Goal: Task Accomplishment & Management: Manage account settings

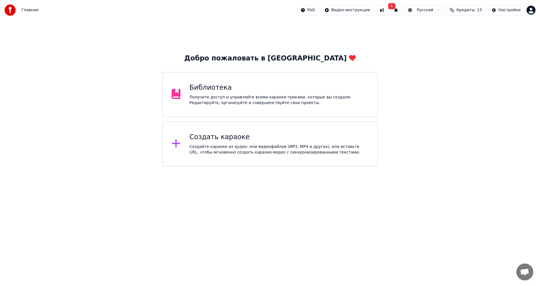
click at [237, 139] on div "Создать караоке" at bounding box center [278, 137] width 179 height 9
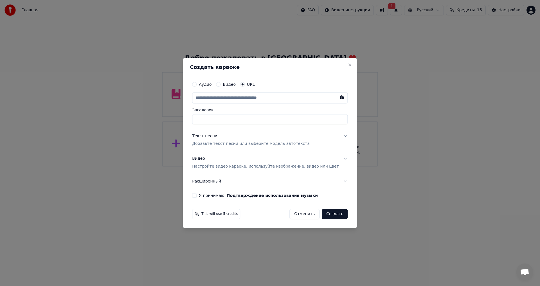
type input "**********"
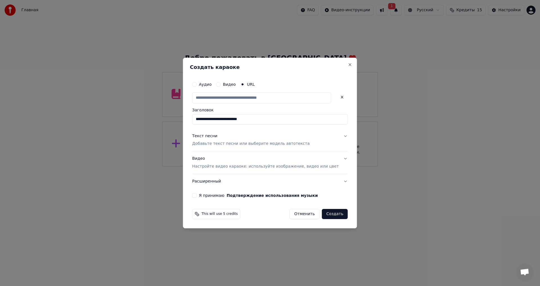
click at [226, 142] on p "Добавьте текст песни или выберите модель автотекста" at bounding box center [250, 144] width 117 height 6
type input "**********"
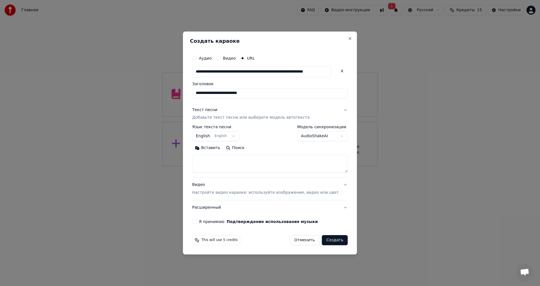
click at [227, 165] on textarea at bounding box center [269, 164] width 155 height 18
paste textarea "**********"
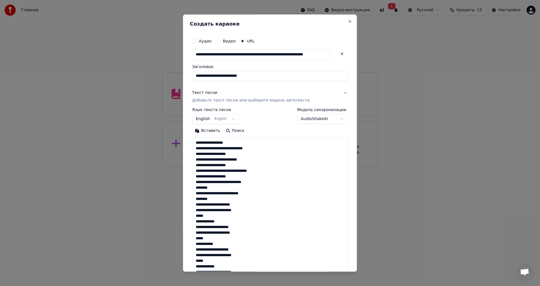
scroll to position [260, 0]
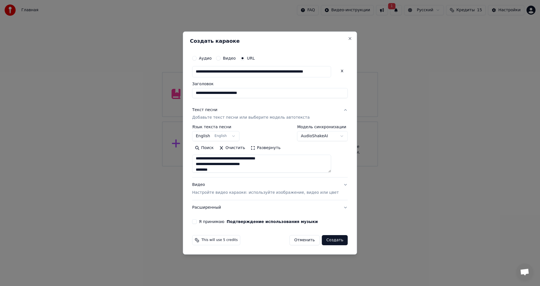
type textarea "**********"
click at [232, 195] on p "Настройте видео караоке: используйте изображение, видео или цвет" at bounding box center [265, 193] width 146 height 6
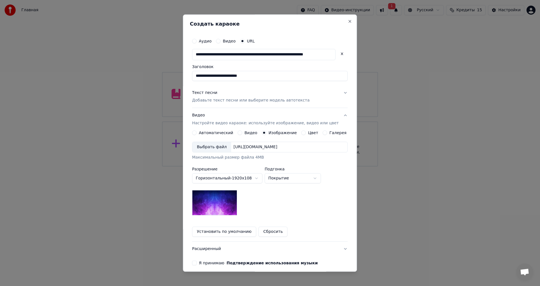
click at [218, 148] on div "Выбрать файл" at bounding box center [211, 147] width 39 height 10
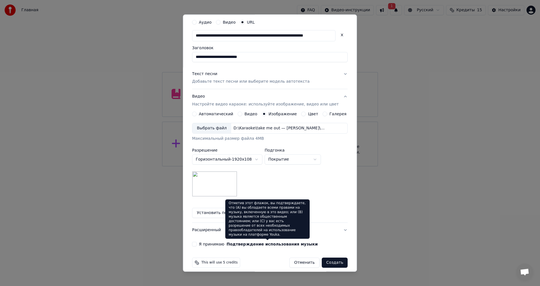
scroll to position [24, 0]
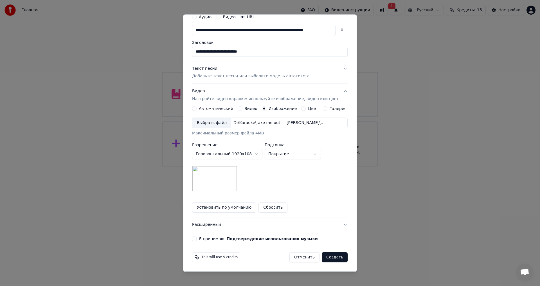
click at [209, 239] on label "Я принимаю Подтверждение использования музыки" at bounding box center [258, 239] width 119 height 4
click at [196, 239] on button "Я принимаю Подтверждение использования музыки" at bounding box center [194, 239] width 4 height 4
click at [219, 226] on button "Расширенный" at bounding box center [269, 225] width 155 height 15
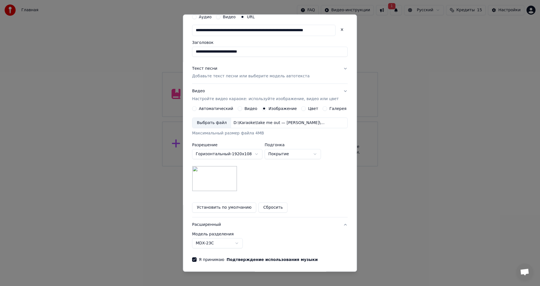
scroll to position [0, 0]
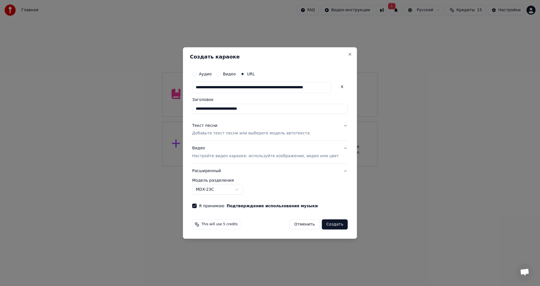
click at [239, 194] on button "MDX-23C" at bounding box center [217, 189] width 51 height 10
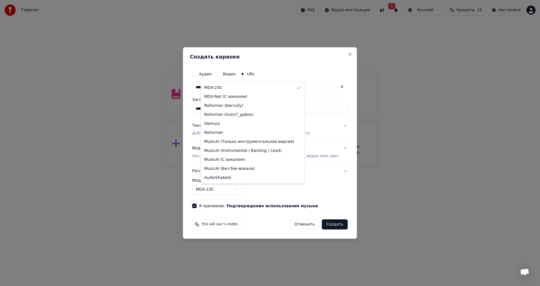
select select "**********"
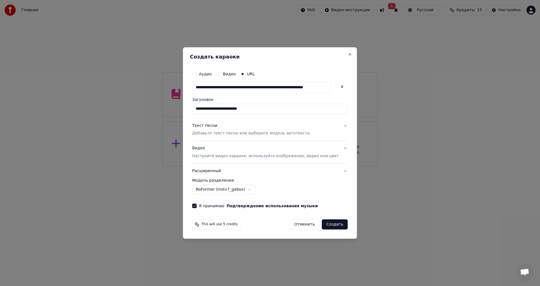
click at [325, 227] on button "Создать" at bounding box center [335, 224] width 26 height 10
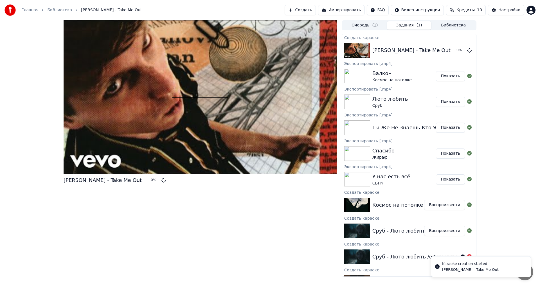
click at [364, 26] on button "Очередь ( 1 )" at bounding box center [364, 25] width 44 height 8
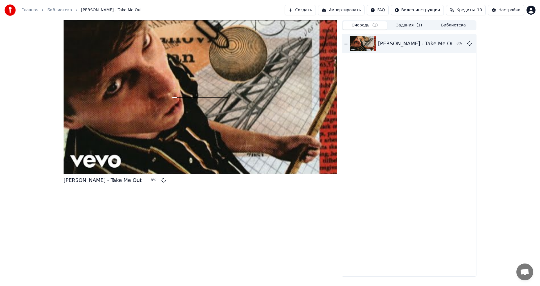
click at [315, 10] on button "Создать" at bounding box center [299, 10] width 31 height 10
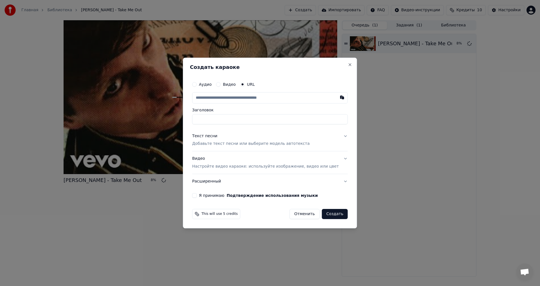
type input "**********"
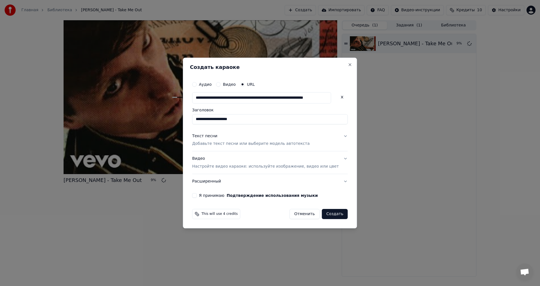
scroll to position [0, 0]
click at [232, 137] on div "Текст песни Добавьте текст песни или выберите модель автотекста" at bounding box center [250, 139] width 117 height 13
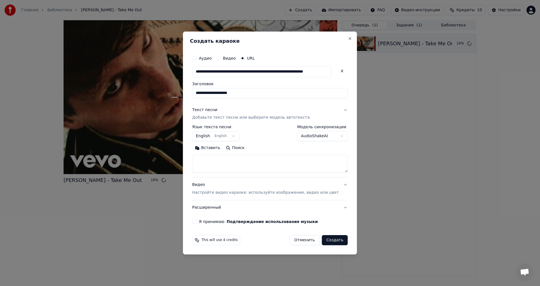
click at [229, 163] on textarea at bounding box center [269, 164] width 155 height 18
paste textarea "**********"
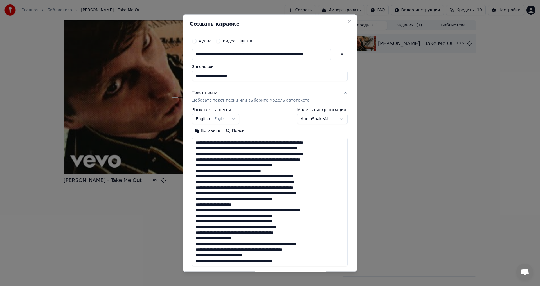
scroll to position [137, 0]
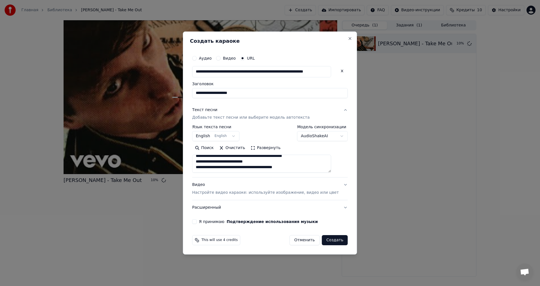
type textarea "**********"
click at [216, 191] on p "Настройте видео караоке: используйте изображение, видео или цвет" at bounding box center [265, 193] width 146 height 6
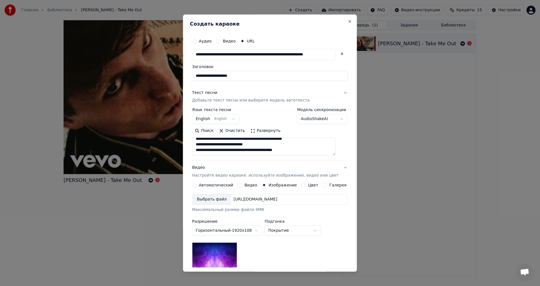
scroll to position [133, 0]
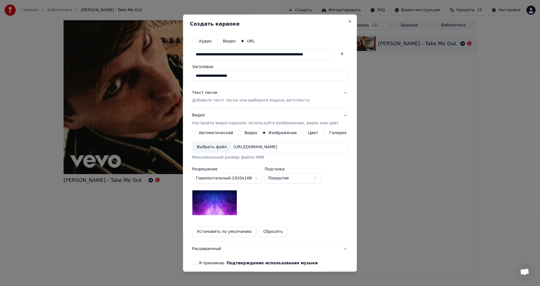
click at [214, 147] on div "Выбрать файл" at bounding box center [211, 147] width 39 height 10
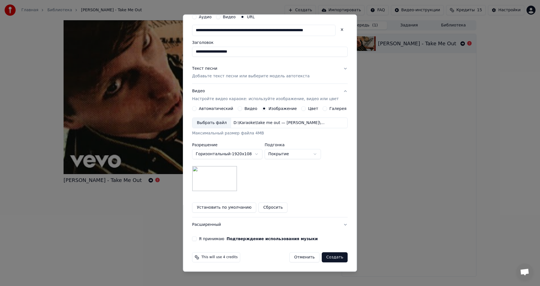
click at [209, 239] on label "Я принимаю Подтверждение использования музыки" at bounding box center [258, 239] width 119 height 4
click at [196, 239] on button "Я принимаю Подтверждение использования музыки" at bounding box center [194, 239] width 4 height 4
click at [220, 225] on button "Расширенный" at bounding box center [269, 225] width 155 height 15
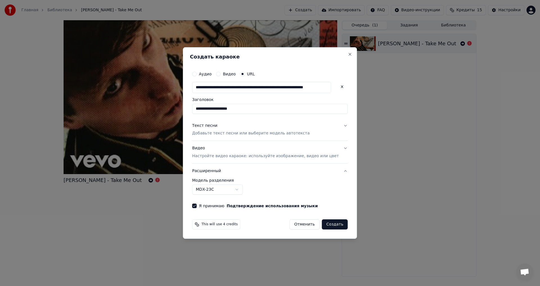
click at [217, 189] on body "**********" at bounding box center [270, 143] width 540 height 286
click at [327, 224] on button "Создать" at bounding box center [335, 224] width 26 height 10
select select "******"
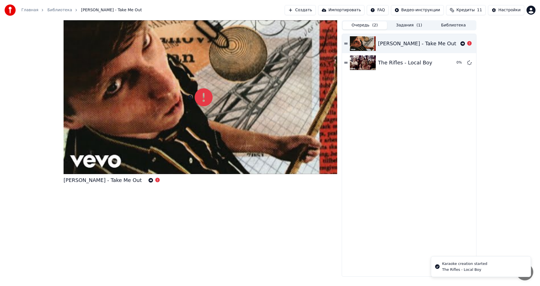
click at [367, 25] on button "Очередь ( 2 )" at bounding box center [364, 25] width 44 height 8
click at [462, 43] on icon at bounding box center [462, 43] width 4 height 4
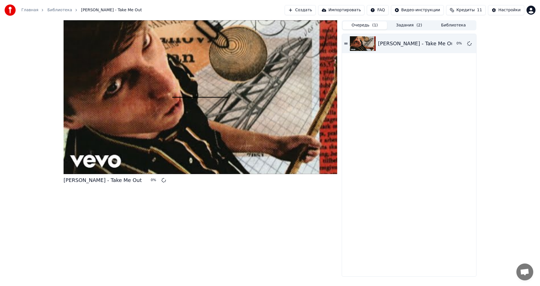
click at [412, 26] on button "Задания ( 2 )" at bounding box center [409, 25] width 44 height 8
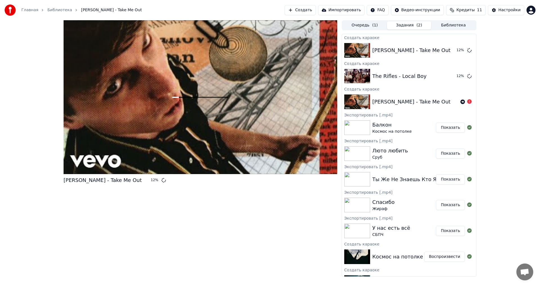
click at [315, 10] on button "Создать" at bounding box center [299, 10] width 31 height 10
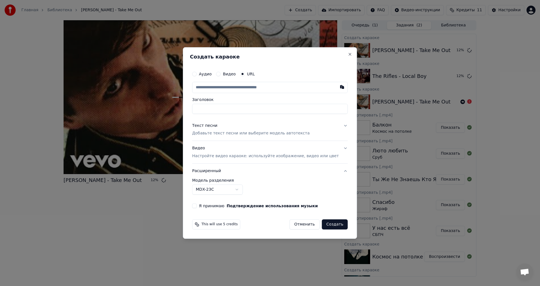
type input "**********"
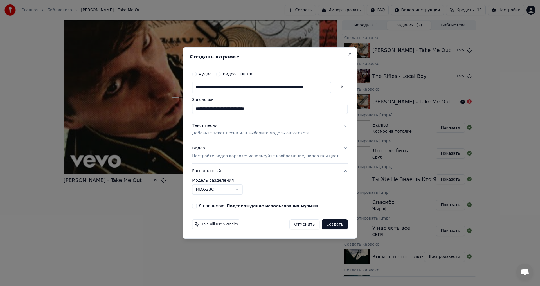
scroll to position [0, 0]
click at [239, 126] on div "Текст песни Добавьте текст песни или выберите модель автотекста" at bounding box center [250, 129] width 117 height 13
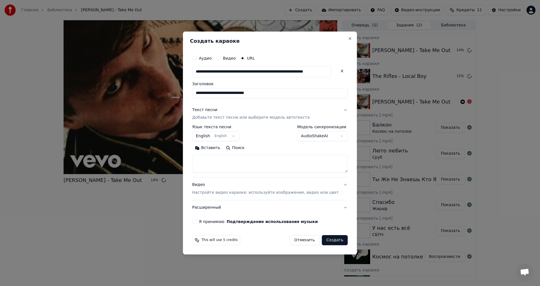
click at [223, 162] on textarea at bounding box center [269, 164] width 155 height 18
paste textarea "**********"
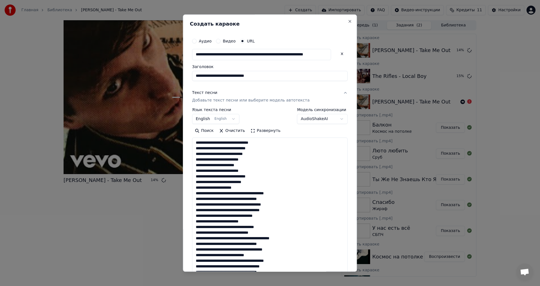
scroll to position [142, 0]
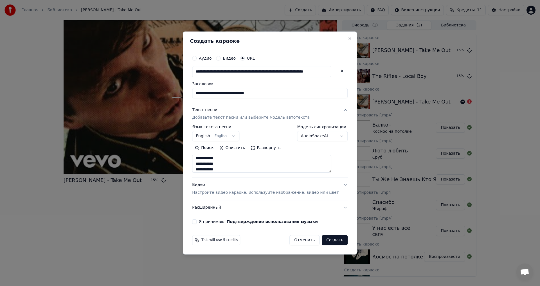
type textarea "**********"
click at [338, 135] on body "Главная Библиотека [PERSON_NAME] - Take Me Out Создать Импортировать FAQ Видео-…" at bounding box center [270, 143] width 540 height 286
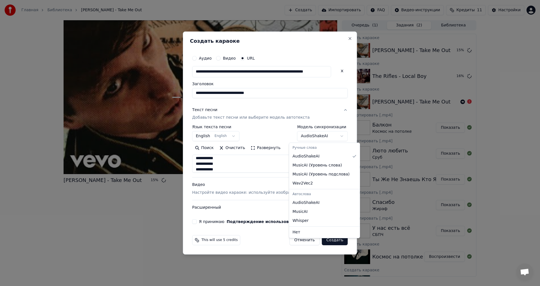
click at [336, 136] on body "Главная Библиотека [PERSON_NAME] - Take Me Out Создать Импортировать FAQ Видео-…" at bounding box center [270, 143] width 540 height 286
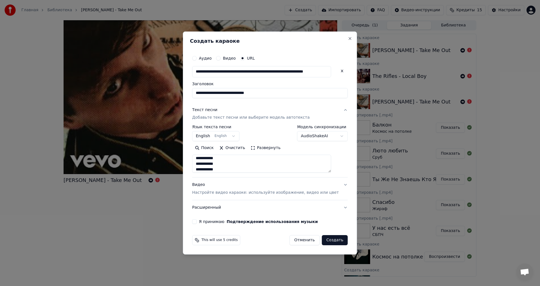
click at [230, 192] on p "Настройте видео караоке: используйте изображение, видео или цвет" at bounding box center [265, 193] width 146 height 6
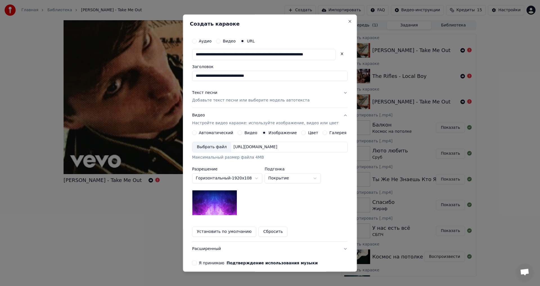
click at [214, 147] on div "Выбрать файл" at bounding box center [211, 147] width 39 height 10
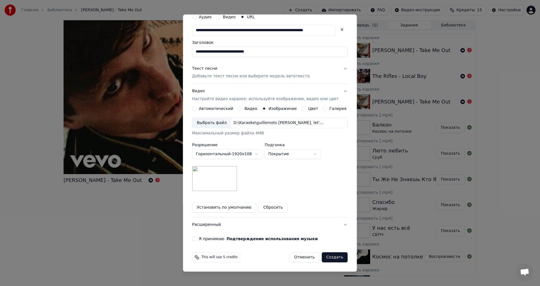
click at [213, 240] on label "Я принимаю Подтверждение использования музыки" at bounding box center [258, 239] width 119 height 4
click at [196, 240] on button "Я принимаю Подтверждение использования музыки" at bounding box center [194, 239] width 4 height 4
click at [220, 227] on button "Расширенный" at bounding box center [269, 225] width 155 height 15
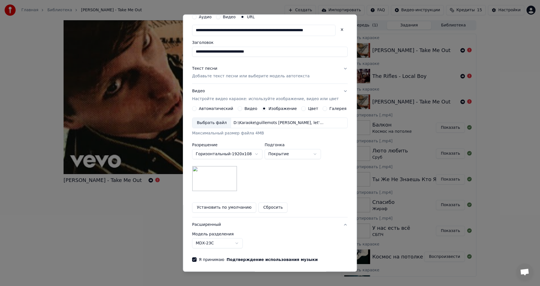
scroll to position [0, 0]
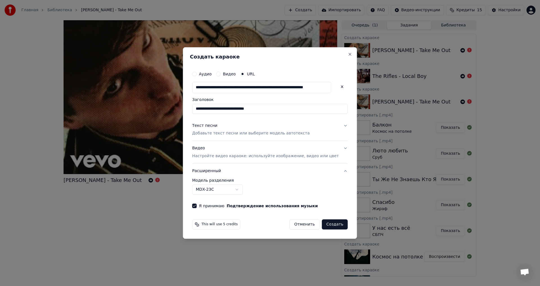
click at [233, 190] on body "Главная Библиотека [PERSON_NAME] - Take Me Out Создать Импортировать FAQ Видео-…" at bounding box center [270, 143] width 540 height 286
click at [329, 226] on button "Создать" at bounding box center [335, 224] width 26 height 10
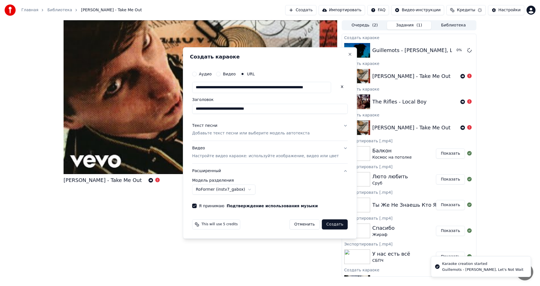
select select "******"
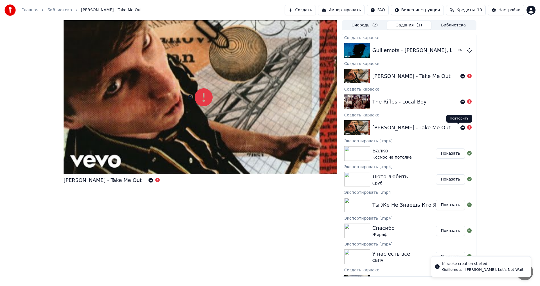
click at [460, 128] on icon at bounding box center [462, 127] width 4 height 4
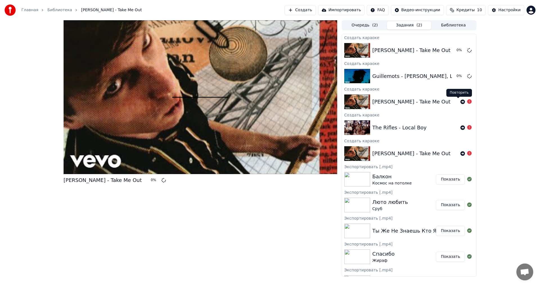
click at [460, 102] on icon at bounding box center [462, 102] width 4 height 4
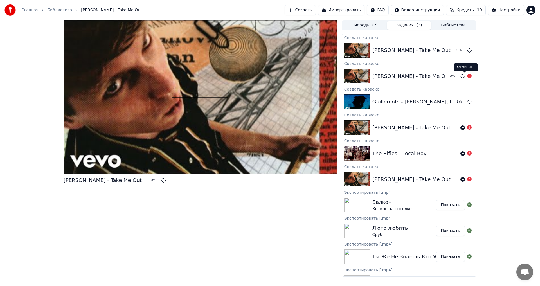
click at [467, 76] on icon at bounding box center [469, 76] width 4 height 4
click at [460, 154] on icon at bounding box center [462, 153] width 4 height 4
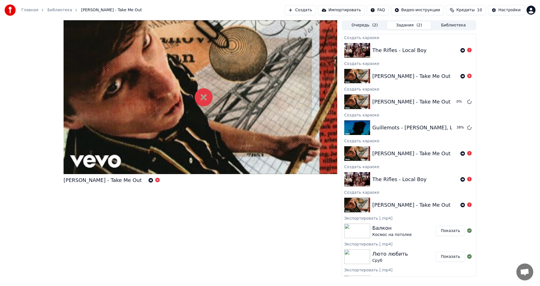
click at [295, 198] on div "[PERSON_NAME] - Take Me Out" at bounding box center [200, 148] width 273 height 256
click at [367, 26] on button "Очередь ( 2 )" at bounding box center [364, 25] width 44 height 8
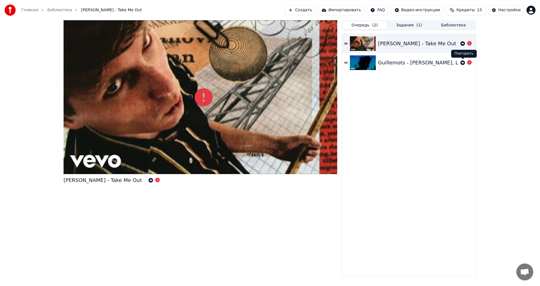
click at [463, 63] on icon at bounding box center [462, 62] width 4 height 4
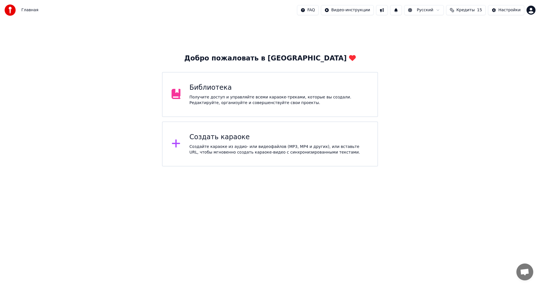
click at [325, 139] on div "Создать караоке" at bounding box center [278, 137] width 179 height 9
click at [272, 89] on div "Библиотека" at bounding box center [278, 87] width 179 height 9
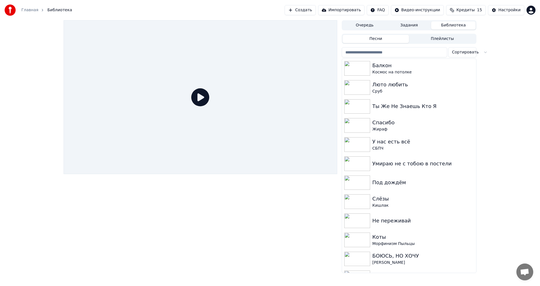
click at [532, 9] on html "Главная Библиотека Создать Импортировать FAQ Видео-инструкции Кредиты 15 Настро…" at bounding box center [270, 143] width 540 height 286
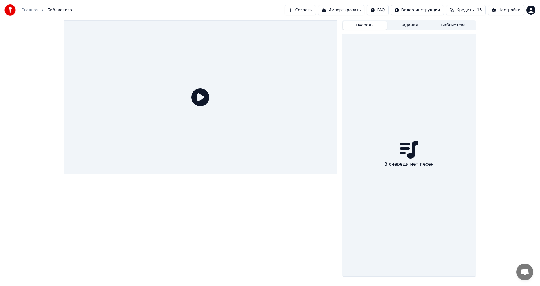
click at [363, 29] on button "Очередь" at bounding box center [364, 25] width 44 height 8
click at [399, 25] on button "Задания" at bounding box center [409, 25] width 44 height 8
click at [447, 27] on button "Библиотека" at bounding box center [453, 25] width 44 height 8
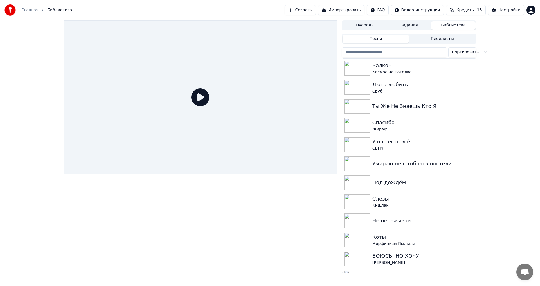
click at [373, 30] on div "Очередь Задания Библиотека" at bounding box center [409, 25] width 135 height 10
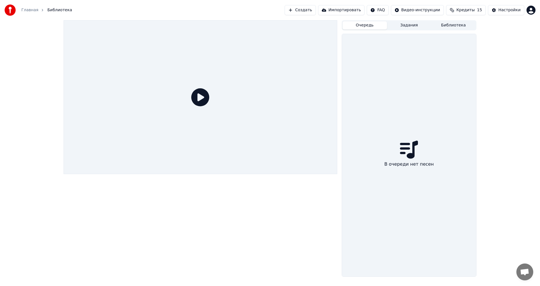
click at [365, 26] on button "Очередь" at bounding box center [364, 25] width 44 height 8
click at [309, 7] on button "Создать" at bounding box center [299, 10] width 31 height 10
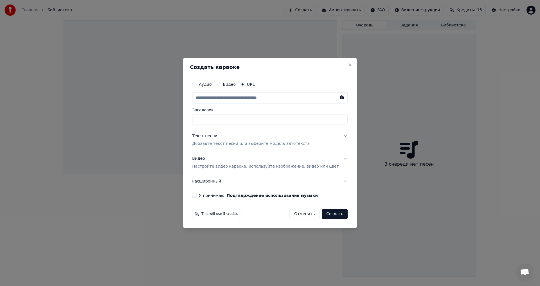
paste input "**********"
type input "**********"
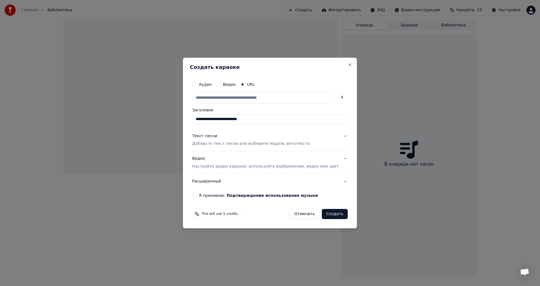
click at [258, 124] on input "**********" at bounding box center [269, 119] width 155 height 10
click at [254, 141] on p "Добавьте текст песни или выберите модель автотекста" at bounding box center [250, 144] width 117 height 6
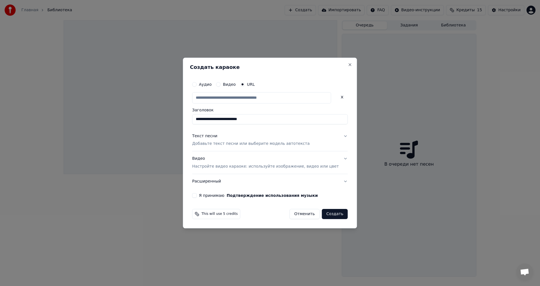
type input "**********"
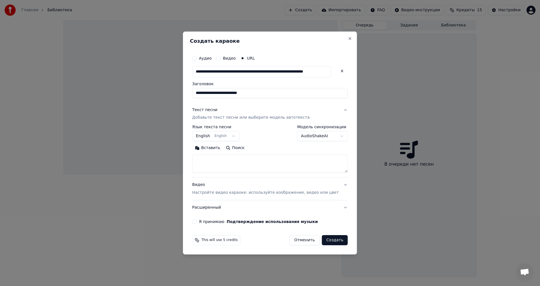
click at [228, 168] on textarea at bounding box center [269, 164] width 155 height 18
paste textarea "**********"
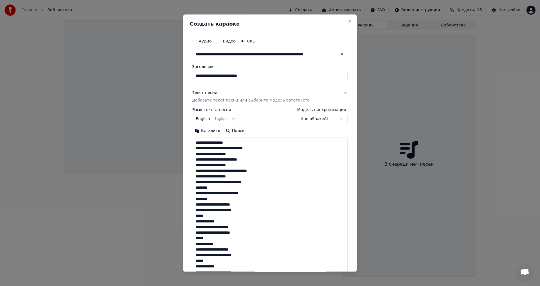
scroll to position [260, 0]
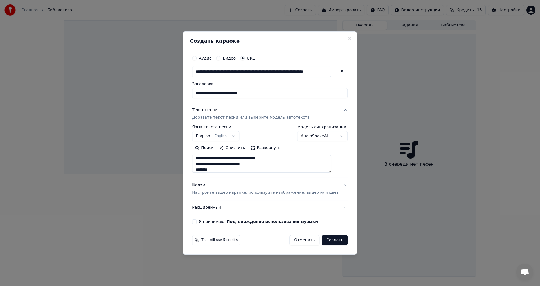
type textarea "**********"
click at [238, 194] on p "Настройте видео караоке: используйте изображение, видео или цвет" at bounding box center [265, 193] width 146 height 6
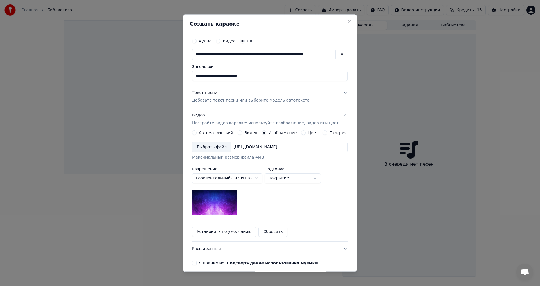
click at [213, 148] on div "Выбрать файл" at bounding box center [211, 147] width 39 height 10
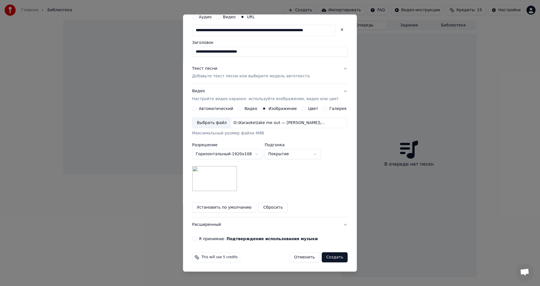
click at [209, 243] on div "**********" at bounding box center [270, 126] width 160 height 234
click at [212, 240] on label "Я принимаю Подтверждение использования музыки" at bounding box center [258, 239] width 119 height 4
click at [196, 240] on button "Я принимаю Подтверждение использования музыки" at bounding box center [194, 239] width 4 height 4
click at [220, 227] on button "Расширенный" at bounding box center [269, 225] width 155 height 15
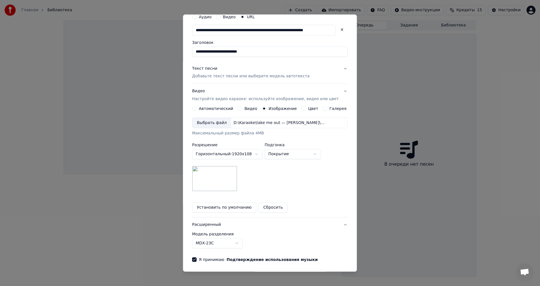
scroll to position [0, 0]
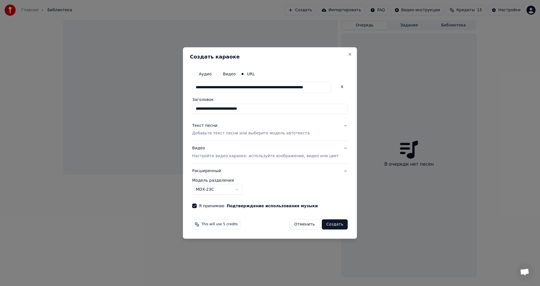
click at [231, 184] on div "**********" at bounding box center [269, 186] width 155 height 16
click at [231, 189] on body "**********" at bounding box center [270, 143] width 540 height 286
click at [325, 224] on button "Создать" at bounding box center [335, 224] width 26 height 10
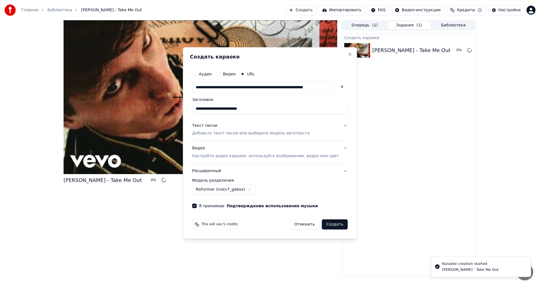
select select "******"
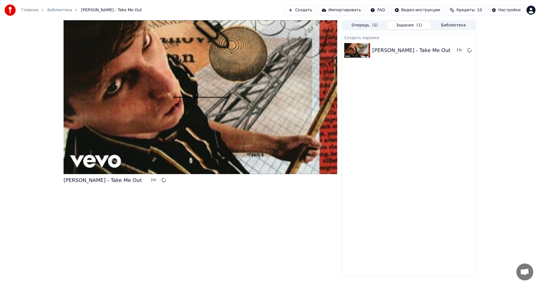
click at [313, 9] on button "Создать" at bounding box center [299, 10] width 31 height 10
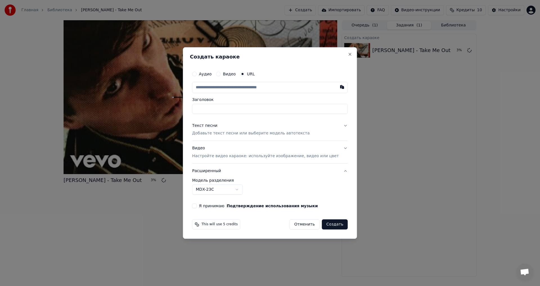
paste input "**********"
type input "**********"
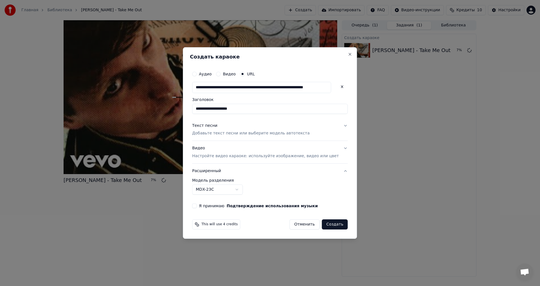
click at [226, 135] on p "Добавьте текст песни или выберите модель автотекста" at bounding box center [250, 134] width 117 height 6
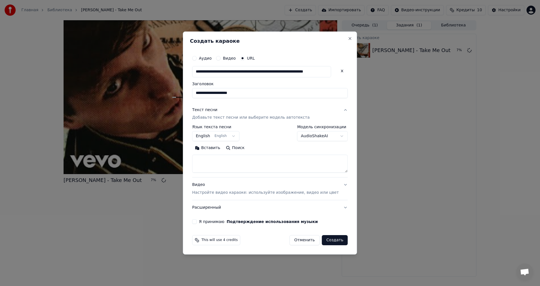
click at [225, 159] on textarea at bounding box center [269, 164] width 155 height 18
paste textarea "**********"
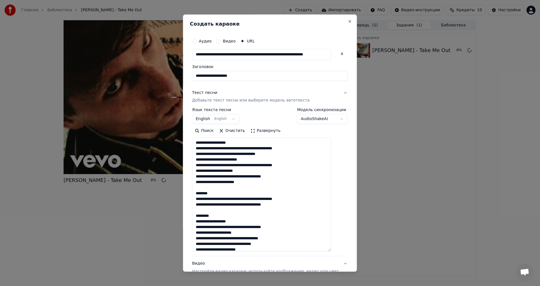
drag, startPoint x: 337, startPoint y: 171, endPoint x: 276, endPoint y: 216, distance: 75.5
click at [331, 252] on textarea "**********" at bounding box center [261, 195] width 139 height 114
drag, startPoint x: 215, startPoint y: 195, endPoint x: 199, endPoint y: 195, distance: 15.8
click at [199, 195] on textarea "**********" at bounding box center [261, 195] width 139 height 115
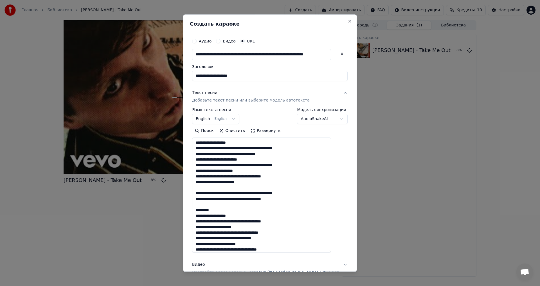
drag, startPoint x: 221, startPoint y: 210, endPoint x: 182, endPoint y: 213, distance: 39.2
click at [182, 213] on body "**********" at bounding box center [270, 143] width 540 height 286
drag, startPoint x: 225, startPoint y: 210, endPoint x: 221, endPoint y: 211, distance: 4.6
click at [225, 210] on textarea "**********" at bounding box center [261, 195] width 139 height 115
click at [220, 210] on textarea "**********" at bounding box center [261, 195] width 139 height 115
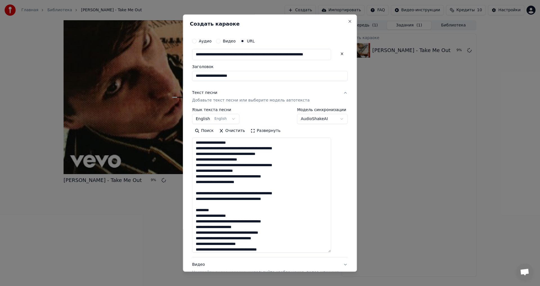
drag, startPoint x: 207, startPoint y: 211, endPoint x: 202, endPoint y: 211, distance: 5.1
click at [202, 211] on textarea "**********" at bounding box center [261, 195] width 139 height 115
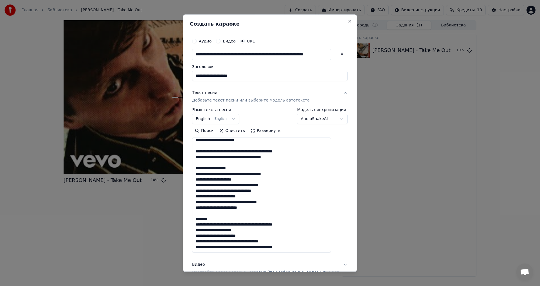
drag, startPoint x: 218, startPoint y: 220, endPoint x: 202, endPoint y: 221, distance: 16.4
click at [202, 221] on textarea "**********" at bounding box center [261, 195] width 139 height 115
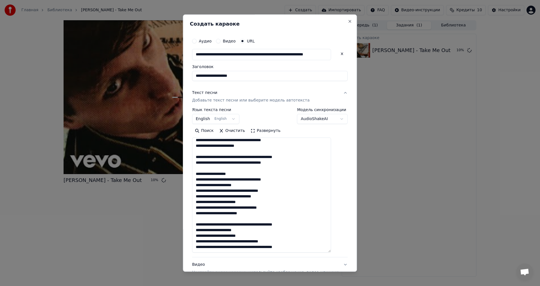
scroll to position [36, 0]
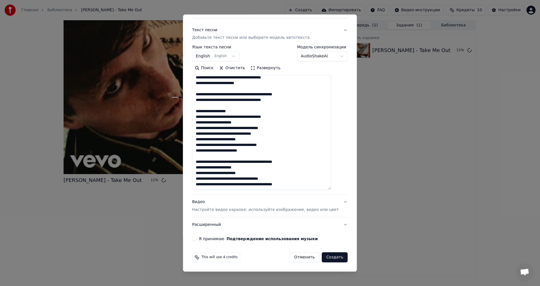
type textarea "**********"
click at [226, 206] on div "Видео Настройте видео караоке: используйте изображение, видео или цвет" at bounding box center [265, 205] width 146 height 13
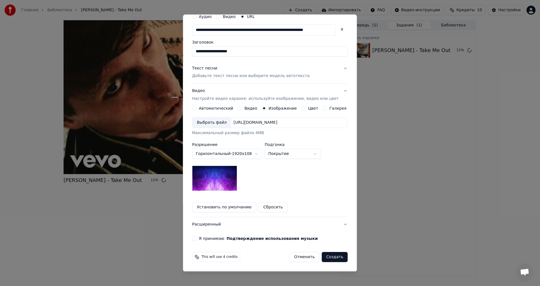
scroll to position [24, 0]
click at [220, 122] on div "Выбрать файл" at bounding box center [211, 123] width 39 height 10
click at [214, 240] on label "Я принимаю Подтверждение использования музыки" at bounding box center [258, 239] width 119 height 4
click at [196, 240] on button "Я принимаю Подтверждение использования музыки" at bounding box center [194, 238] width 4 height 4
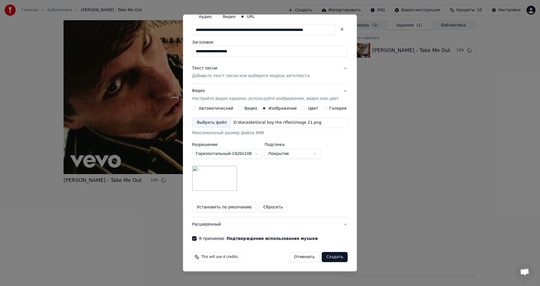
click at [215, 227] on button "Расширенный" at bounding box center [269, 224] width 155 height 15
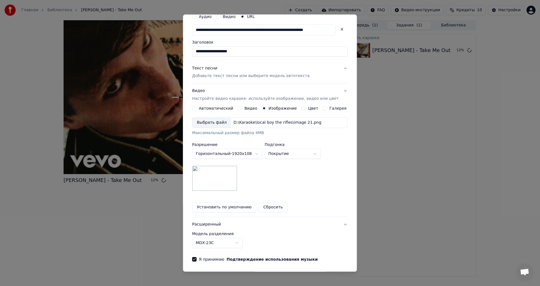
scroll to position [0, 0]
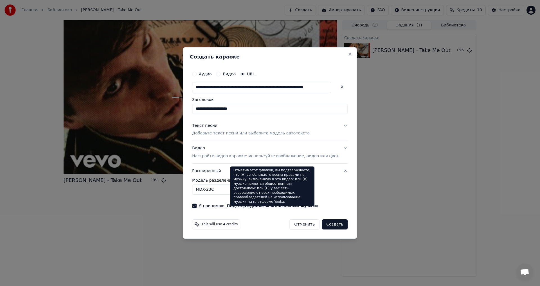
click at [212, 190] on body "**********" at bounding box center [270, 143] width 540 height 286
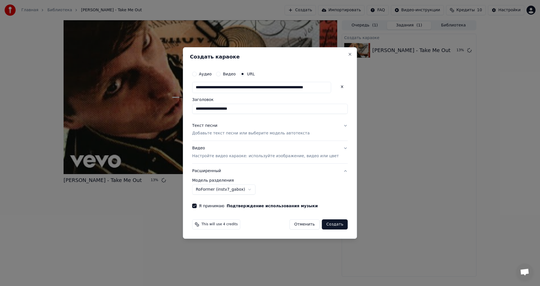
click at [324, 225] on button "Создать" at bounding box center [335, 224] width 26 height 10
select select "******"
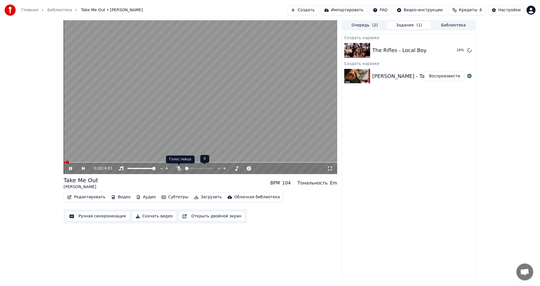
click at [178, 169] on icon at bounding box center [179, 168] width 6 height 4
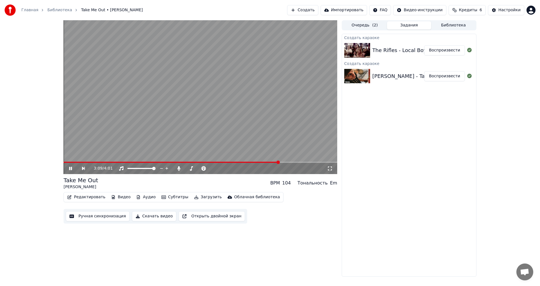
click at [292, 161] on video at bounding box center [200, 97] width 273 height 154
click at [293, 162] on span at bounding box center [200, 162] width 273 height 1
click at [281, 144] on video at bounding box center [200, 97] width 273 height 154
click at [286, 144] on video at bounding box center [200, 97] width 273 height 154
click at [453, 49] on button "Воспроизвести" at bounding box center [444, 50] width 41 height 10
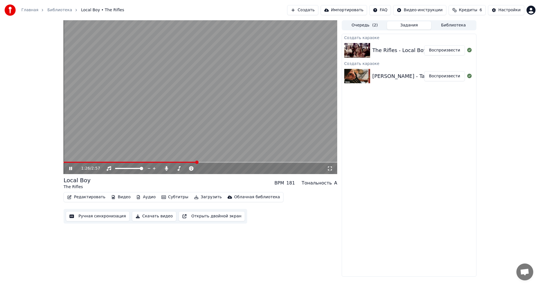
click at [255, 130] on video at bounding box center [200, 97] width 273 height 154
click at [105, 215] on button "Ручная синхронизация" at bounding box center [98, 216] width 64 height 10
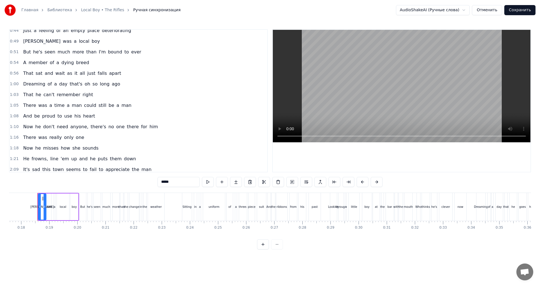
scroll to position [104, 0]
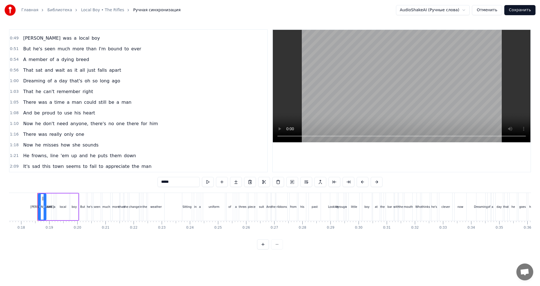
click at [127, 74] on div "0:56 That sat and wait as it all just falls apart" at bounding box center [138, 70] width 257 height 11
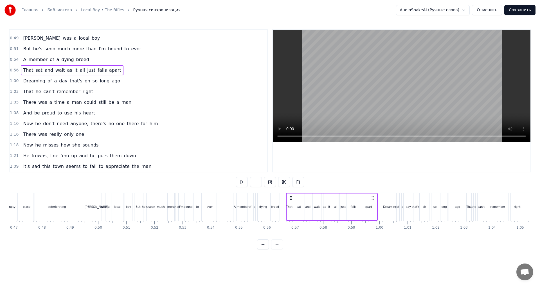
scroll to position [0, 1565]
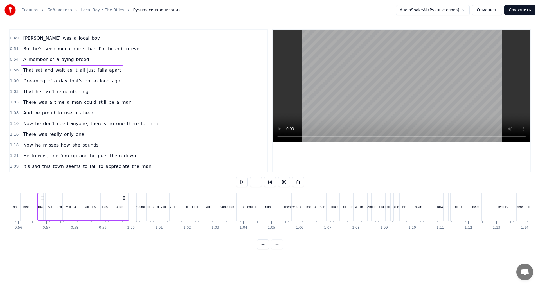
click at [137, 155] on div "1:21 He frowns, line 'em up and he puts them down" at bounding box center [138, 155] width 257 height 11
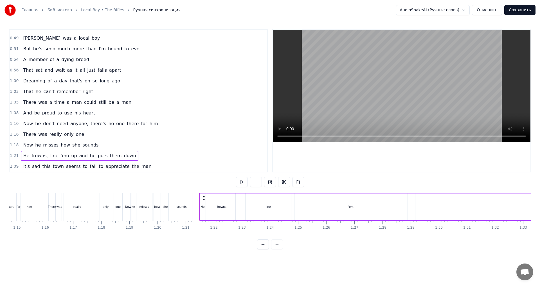
scroll to position [0, 2262]
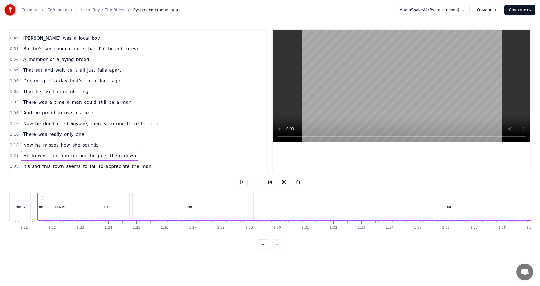
click at [127, 207] on div "line" at bounding box center [107, 206] width 46 height 27
drag, startPoint x: 127, startPoint y: 208, endPoint x: 94, endPoint y: 213, distance: 33.8
click at [94, 213] on div at bounding box center [95, 207] width 2 height 26
click at [142, 208] on div "'em" at bounding box center [189, 206] width 113 height 27
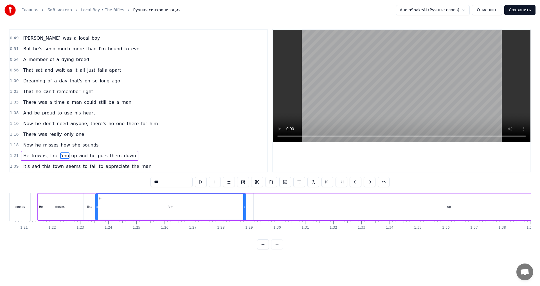
drag, startPoint x: 134, startPoint y: 207, endPoint x: 97, endPoint y: 210, distance: 37.2
click at [97, 210] on div at bounding box center [97, 207] width 2 height 26
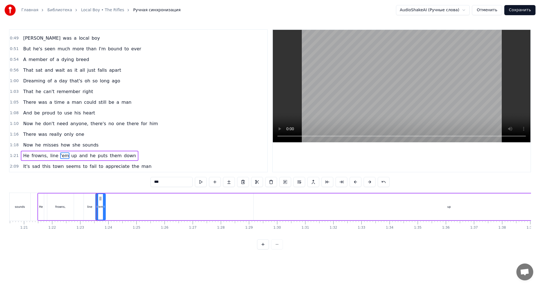
drag, startPoint x: 244, startPoint y: 208, endPoint x: 104, endPoint y: 212, distance: 139.8
click at [104, 212] on div at bounding box center [104, 207] width 2 height 26
click at [84, 197] on div "line" at bounding box center [90, 206] width 12 height 27
type input "****"
click at [136, 152] on div "1:21 He frowns, line 'em up and he puts them down" at bounding box center [138, 155] width 257 height 11
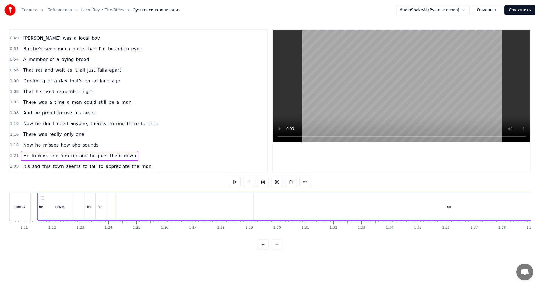
click at [85, 184] on div "0:18 Jimmy was a local boy 0:20 But he's seen much more than the change in the …" at bounding box center [270, 139] width 522 height 220
click at [140, 155] on div "1:21 He frowns, line 'em up and he puts them down" at bounding box center [138, 155] width 257 height 11
click at [327, 205] on div "up" at bounding box center [449, 206] width 391 height 27
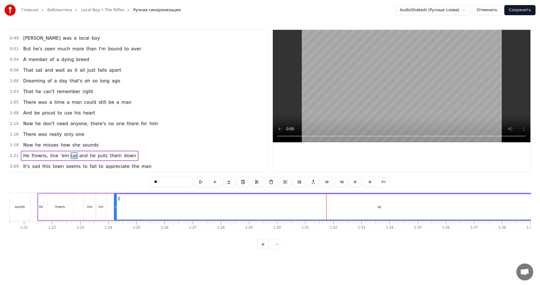
drag, startPoint x: 254, startPoint y: 210, endPoint x: 114, endPoint y: 212, distance: 140.6
click at [114, 212] on div at bounding box center [115, 207] width 2 height 26
click at [97, 210] on div "'em" at bounding box center [101, 206] width 10 height 27
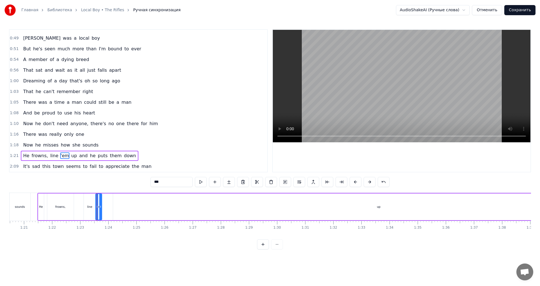
drag, startPoint x: 105, startPoint y: 211, endPoint x: 101, endPoint y: 212, distance: 4.4
click at [101, 212] on div at bounding box center [100, 207] width 2 height 26
click at [124, 210] on div "up" at bounding box center [378, 206] width 531 height 27
type input "**"
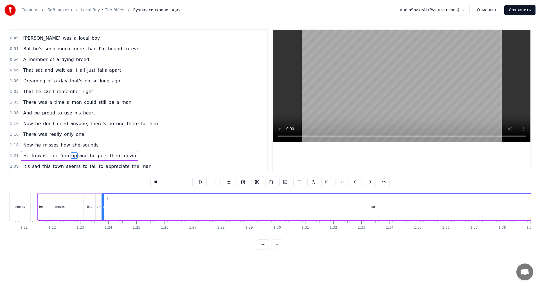
drag, startPoint x: 114, startPoint y: 209, endPoint x: 103, endPoint y: 211, distance: 11.4
click at [103, 211] on div at bounding box center [103, 207] width 2 height 26
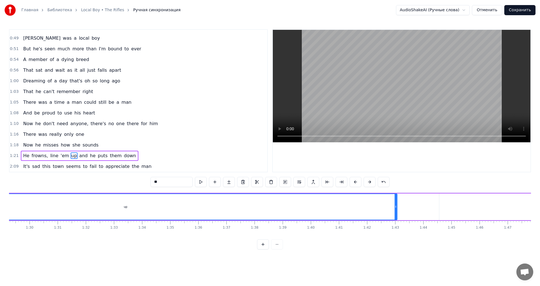
scroll to position [0, 2499]
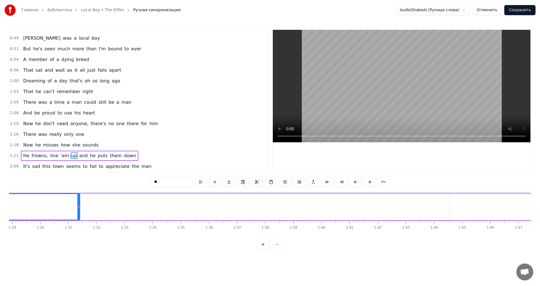
drag, startPoint x: 406, startPoint y: 207, endPoint x: 78, endPoint y: 207, distance: 328.0
click at [78, 207] on icon at bounding box center [78, 206] width 2 height 4
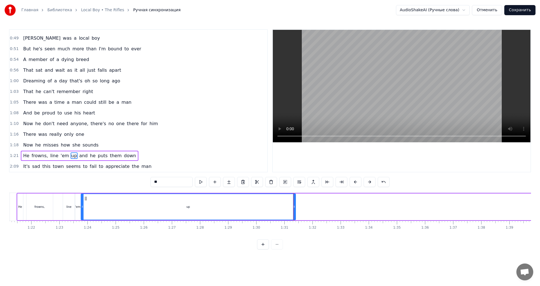
scroll to position [0, 2190]
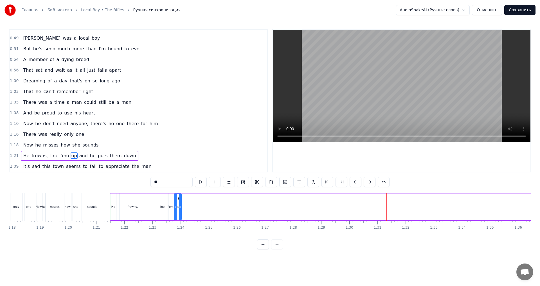
drag, startPoint x: 387, startPoint y: 205, endPoint x: 180, endPoint y: 215, distance: 207.4
click at [180, 215] on div at bounding box center [180, 207] width 2 height 26
click at [162, 211] on div "line" at bounding box center [162, 206] width 12 height 27
click at [164, 211] on div at bounding box center [164, 207] width 2 height 26
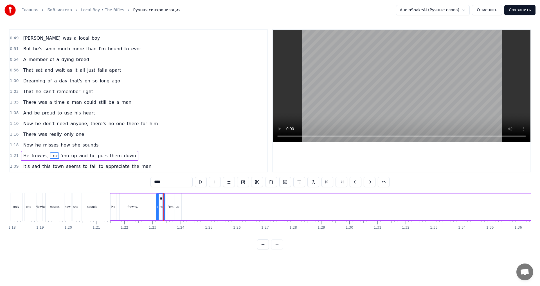
click at [170, 211] on div "'em" at bounding box center [171, 206] width 6 height 27
click at [169, 209] on div "'em" at bounding box center [171, 207] width 6 height 26
click at [166, 209] on icon at bounding box center [166, 206] width 2 height 4
click at [171, 210] on div at bounding box center [170, 207] width 2 height 26
click at [180, 209] on div "up" at bounding box center [177, 206] width 7 height 27
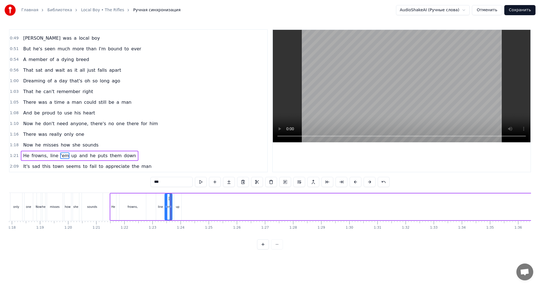
type input "**"
click at [173, 209] on div at bounding box center [173, 207] width 2 height 26
drag, startPoint x: 181, startPoint y: 211, endPoint x: 178, endPoint y: 211, distance: 3.1
click at [178, 211] on div at bounding box center [177, 207] width 2 height 26
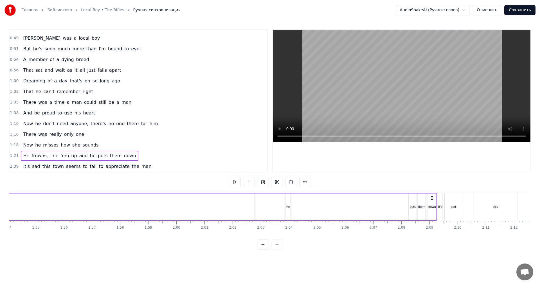
scroll to position [0, 3189]
click at [264, 209] on div "and" at bounding box center [15, 206] width 512 height 27
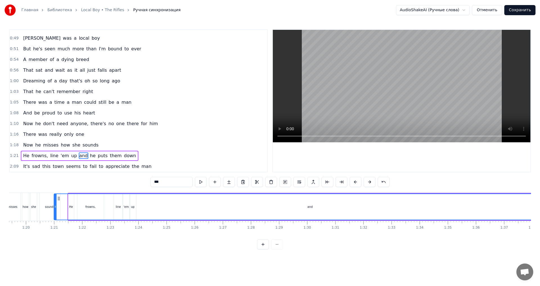
scroll to position [0, 2216]
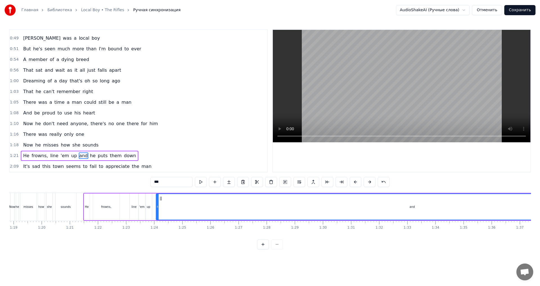
drag, startPoint x: 349, startPoint y: 200, endPoint x: 157, endPoint y: 211, distance: 191.5
click at [161, 211] on div "and" at bounding box center [412, 207] width 512 height 26
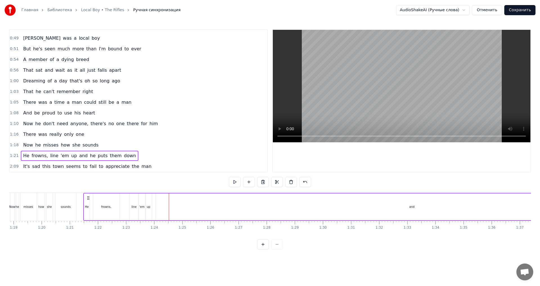
click at [219, 204] on div "and" at bounding box center [412, 206] width 512 height 27
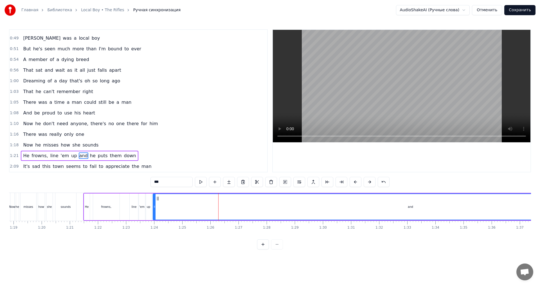
drag, startPoint x: 157, startPoint y: 210, endPoint x: 154, endPoint y: 211, distance: 3.1
click at [154, 211] on div at bounding box center [154, 207] width 2 height 26
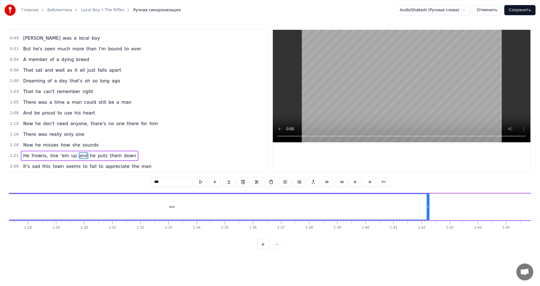
scroll to position [0, 2485]
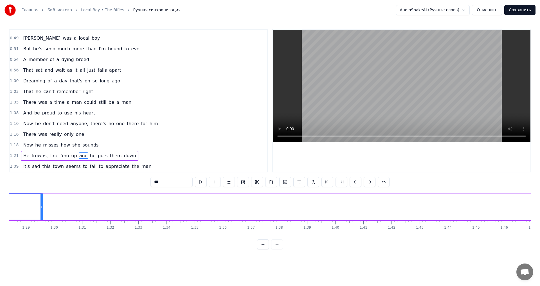
drag, startPoint x: 397, startPoint y: 207, endPoint x: 49, endPoint y: 206, distance: 348.0
click at [40, 207] on icon at bounding box center [41, 206] width 2 height 4
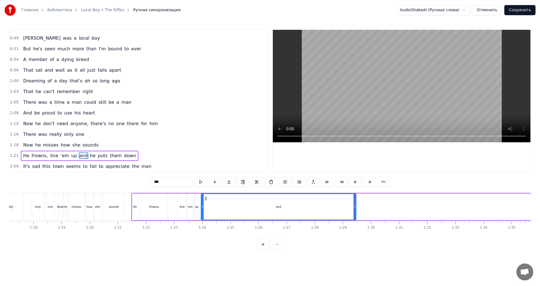
scroll to position [0, 2113]
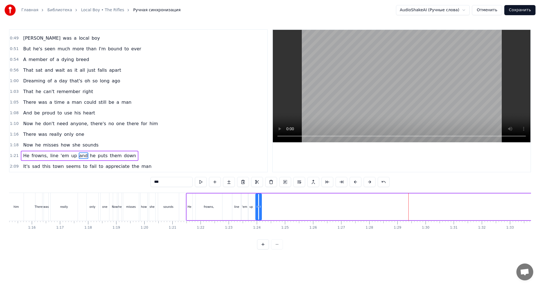
drag, startPoint x: 409, startPoint y: 208, endPoint x: 260, endPoint y: 216, distance: 149.2
click at [260, 216] on div at bounding box center [260, 207] width 2 height 26
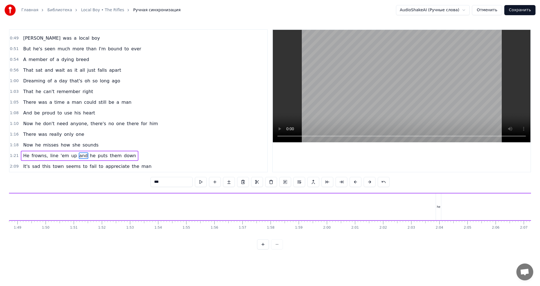
scroll to position [0, 3066]
click at [428, 209] on div "he" at bounding box center [427, 206] width 5 height 27
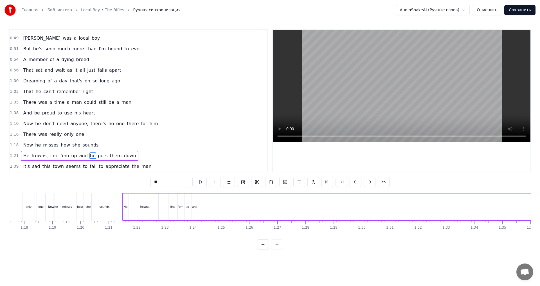
scroll to position [0, 2146]
drag, startPoint x: 430, startPoint y: 199, endPoint x: 235, endPoint y: 214, distance: 195.6
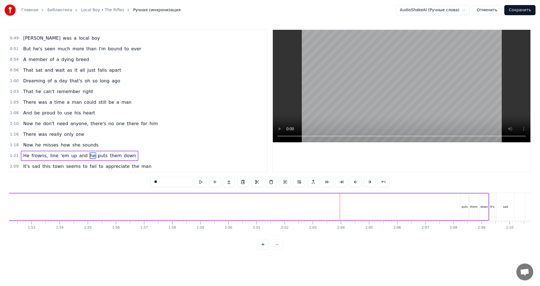
click at [97, 157] on span "puts" at bounding box center [102, 155] width 11 height 6
type input "****"
click at [473, 204] on div "them" at bounding box center [473, 206] width 8 height 27
click at [482, 205] on div "down" at bounding box center [484, 207] width 8 height 4
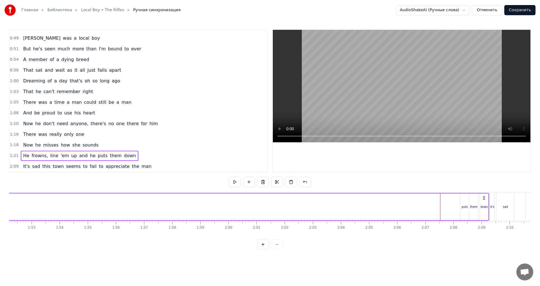
click at [486, 205] on div "down" at bounding box center [484, 207] width 8 height 4
click at [474, 207] on div "them" at bounding box center [473, 207] width 7 height 4
click at [465, 206] on div "puts" at bounding box center [464, 207] width 6 height 4
drag, startPoint x: 483, startPoint y: 201, endPoint x: 415, endPoint y: 206, distance: 68.5
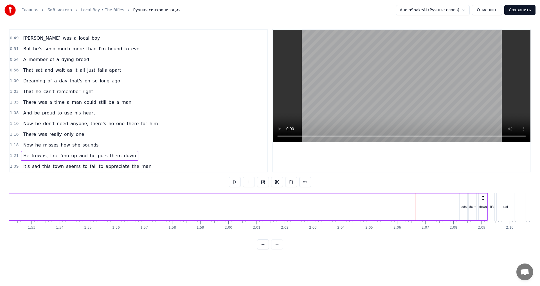
click at [482, 198] on circle at bounding box center [482, 198] width 0 height 0
click at [463, 207] on div "puts" at bounding box center [464, 207] width 6 height 4
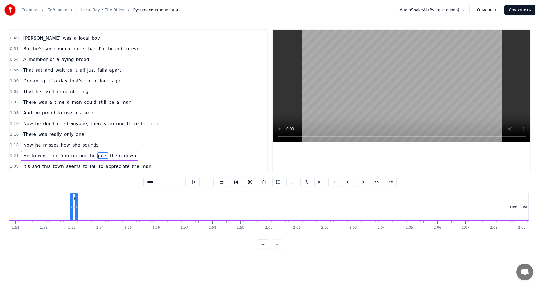
drag, startPoint x: 465, startPoint y: 199, endPoint x: 78, endPoint y: 204, distance: 387.1
click at [78, 204] on div "puts" at bounding box center [73, 207] width 7 height 26
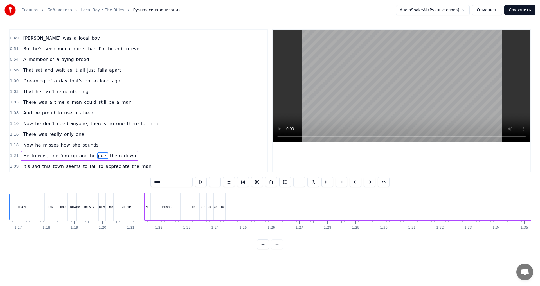
scroll to position [0, 2117]
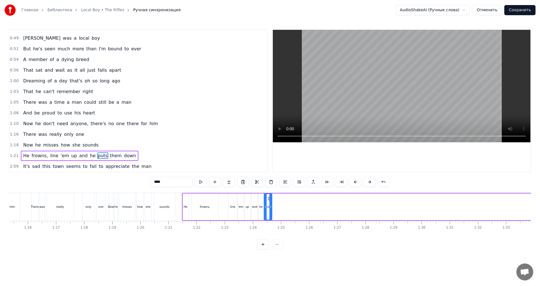
drag, startPoint x: 80, startPoint y: 198, endPoint x: 269, endPoint y: 212, distance: 188.8
click at [269, 212] on div "puts" at bounding box center [267, 207] width 7 height 26
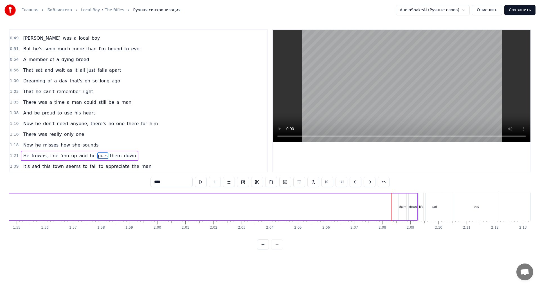
scroll to position [0, 3252]
click at [376, 205] on div "them" at bounding box center [374, 207] width 7 height 4
type input "****"
drag, startPoint x: 376, startPoint y: 198, endPoint x: 100, endPoint y: 202, distance: 275.8
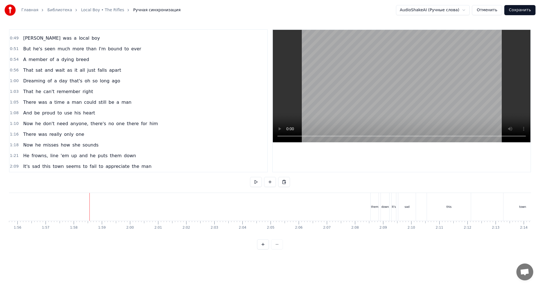
click at [373, 200] on div "them" at bounding box center [374, 207] width 8 height 28
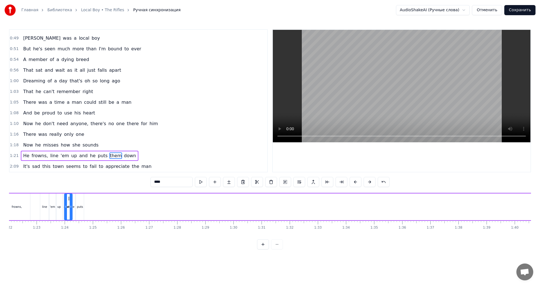
scroll to position [0, 2279]
drag, startPoint x: 376, startPoint y: 198, endPoint x: 115, endPoint y: 210, distance: 260.6
click at [115, 210] on div "them" at bounding box center [114, 207] width 7 height 26
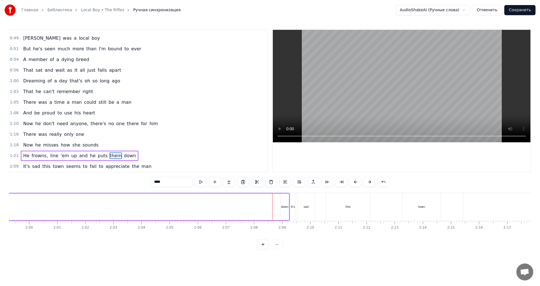
scroll to position [0, 3315]
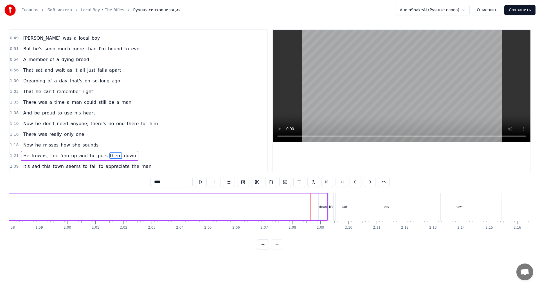
click at [323, 202] on div "down" at bounding box center [322, 206] width 8 height 27
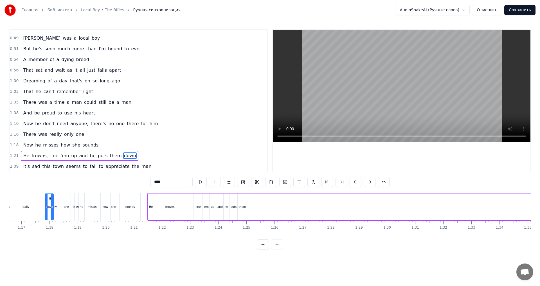
scroll to position [0, 2145]
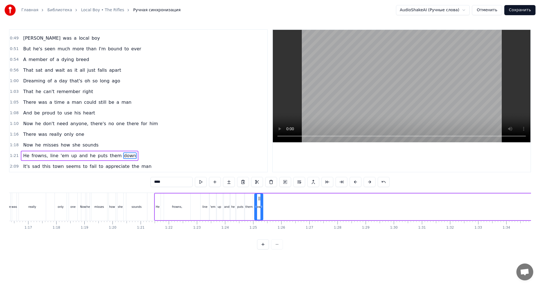
drag, startPoint x: 312, startPoint y: 199, endPoint x: 259, endPoint y: 204, distance: 52.8
click at [259, 204] on div "down" at bounding box center [259, 207] width 8 height 26
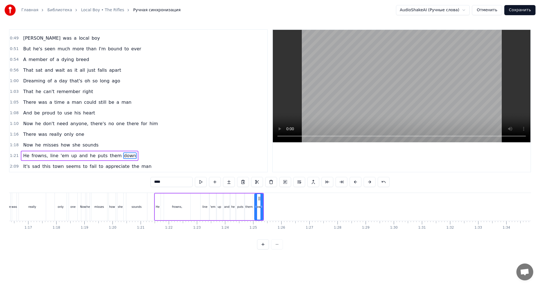
click at [158, 199] on div "He" at bounding box center [158, 206] width 6 height 27
type input "**"
click at [142, 156] on div "1:21 He frowns, line 'em up and he puts them down" at bounding box center [138, 155] width 257 height 11
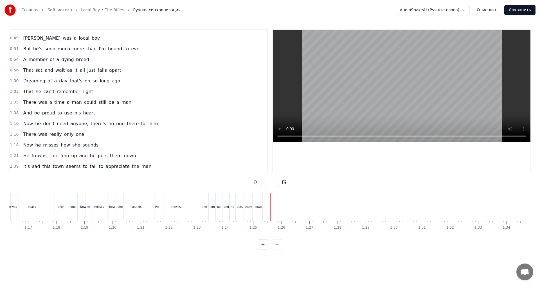
click at [265, 210] on div at bounding box center [351, 207] width 4975 height 28
click at [264, 211] on div at bounding box center [351, 207] width 4975 height 28
click at [147, 166] on div "2:09 It's sad this town seems to fail to appreciate the man" at bounding box center [138, 166] width 257 height 11
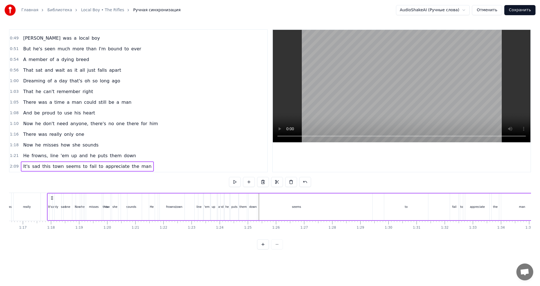
scroll to position [0, 2150]
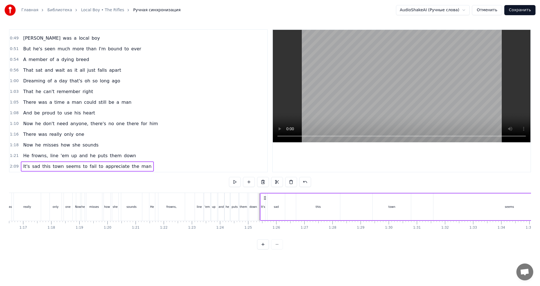
drag, startPoint x: 43, startPoint y: 198, endPoint x: 264, endPoint y: 216, distance: 221.9
click at [264, 216] on div "It's sad this town seems to fail to appreciate the man" at bounding box center [508, 207] width 496 height 28
click at [187, 203] on div "He frowns, line 'em up and he puts them down" at bounding box center [204, 207] width 110 height 28
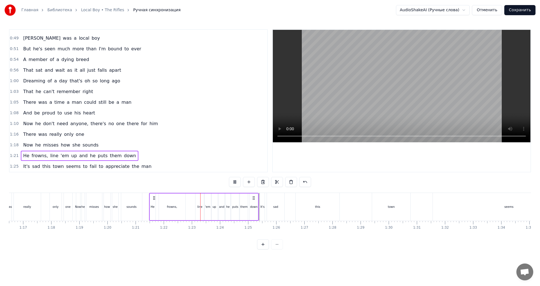
click at [147, 200] on div at bounding box center [346, 207] width 4975 height 28
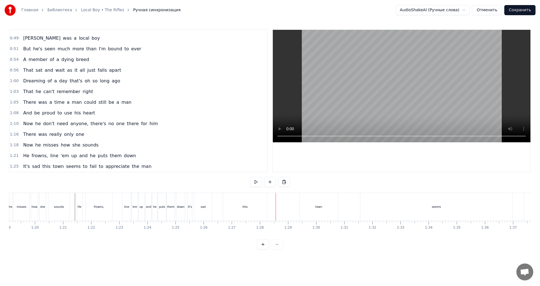
scroll to position [0, 2242]
click at [220, 200] on div "this" at bounding box center [226, 207] width 44 height 28
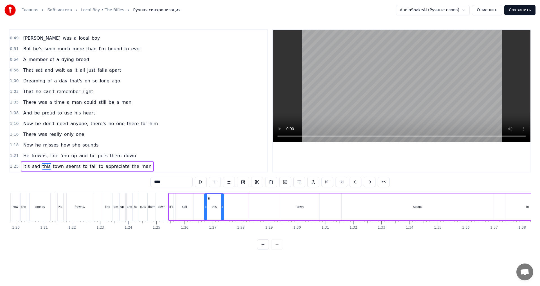
drag, startPoint x: 246, startPoint y: 207, endPoint x: 221, endPoint y: 212, distance: 25.2
click at [221, 212] on div at bounding box center [222, 207] width 2 height 26
click at [309, 210] on div "town" at bounding box center [300, 206] width 38 height 27
type input "****"
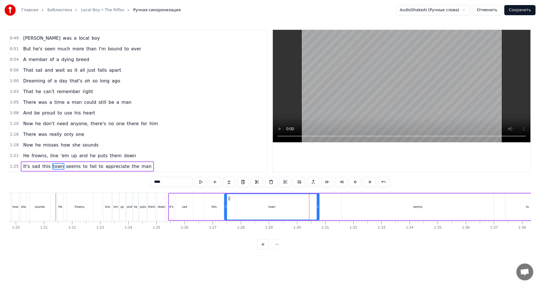
drag, startPoint x: 282, startPoint y: 207, endPoint x: 226, endPoint y: 211, distance: 56.6
click at [226, 211] on div at bounding box center [226, 207] width 2 height 26
drag, startPoint x: 315, startPoint y: 212, endPoint x: 258, endPoint y: 213, distance: 57.1
click at [258, 213] on div at bounding box center [257, 207] width 2 height 26
click at [198, 209] on div "It's sad this town seems to fail to appreciate the man" at bounding box center [416, 207] width 496 height 28
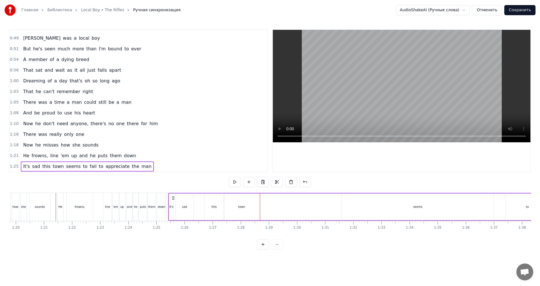
click at [196, 206] on div "It's sad this town seems to fail to appreciate the man" at bounding box center [416, 207] width 496 height 28
click at [213, 210] on div "this" at bounding box center [213, 206] width 19 height 27
drag, startPoint x: 222, startPoint y: 209, endPoint x: 213, endPoint y: 212, distance: 9.5
click at [213, 212] on div at bounding box center [213, 207] width 2 height 26
click at [232, 209] on div "town" at bounding box center [241, 206] width 34 height 27
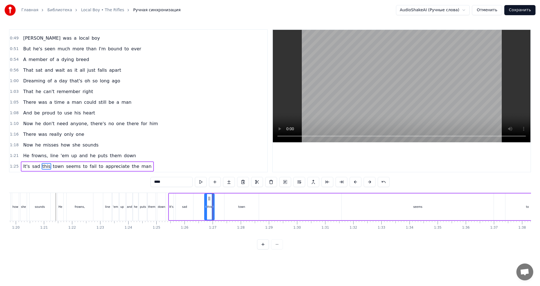
type input "****"
drag, startPoint x: 227, startPoint y: 199, endPoint x: 221, endPoint y: 201, distance: 6.9
click at [221, 201] on div "town" at bounding box center [232, 207] width 34 height 26
click at [198, 206] on div "It's sad this town seems to fail to appreciate the man" at bounding box center [416, 207] width 496 height 28
click at [200, 211] on div "It's sad this town seems to fail to appreciate the man" at bounding box center [416, 207] width 496 height 28
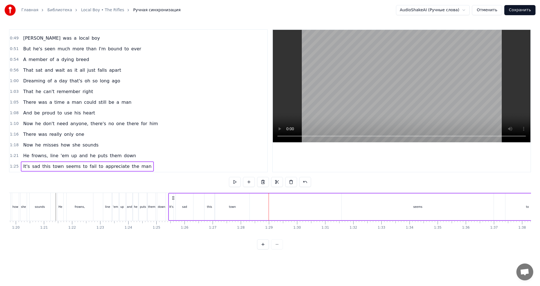
click at [262, 209] on div "It's sad this town seems to fail to appreciate the man" at bounding box center [416, 207] width 496 height 28
drag, startPoint x: 364, startPoint y: 208, endPoint x: 295, endPoint y: 211, distance: 68.9
click at [295, 211] on div "It's sad this town seems to fail to appreciate the man" at bounding box center [416, 207] width 496 height 28
click at [352, 204] on div "seems" at bounding box center [418, 206] width 152 height 27
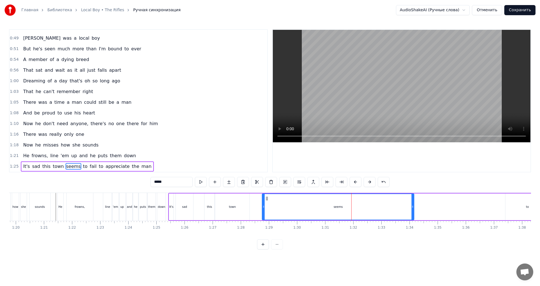
drag, startPoint x: 347, startPoint y: 198, endPoint x: 267, endPoint y: 206, distance: 79.9
click at [267, 206] on div "seems" at bounding box center [337, 207] width 151 height 26
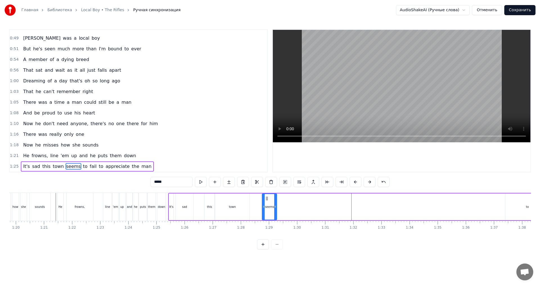
drag, startPoint x: 412, startPoint y: 207, endPoint x: 274, endPoint y: 213, distance: 137.3
click at [274, 213] on div at bounding box center [275, 207] width 2 height 26
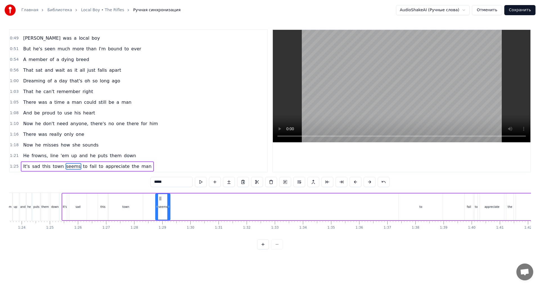
scroll to position [0, 2362]
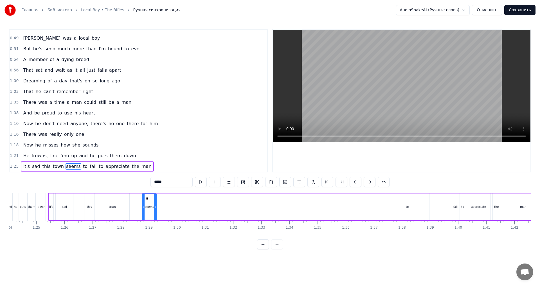
click at [408, 207] on div "to" at bounding box center [407, 207] width 3 height 4
drag, startPoint x: 390, startPoint y: 199, endPoint x: 162, endPoint y: 204, distance: 227.4
click at [162, 204] on div "to" at bounding box center [179, 207] width 43 height 26
drag, startPoint x: 200, startPoint y: 206, endPoint x: 166, endPoint y: 213, distance: 34.8
click at [164, 212] on div at bounding box center [165, 207] width 2 height 26
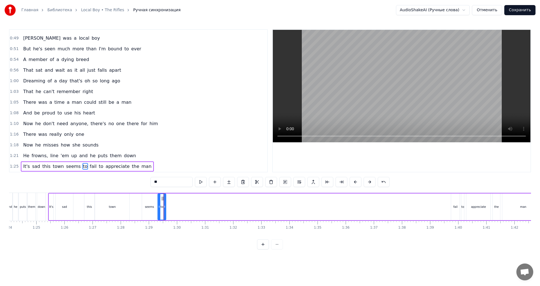
click at [454, 205] on div "fail" at bounding box center [455, 207] width 4 height 4
drag, startPoint x: 428, startPoint y: 203, endPoint x: 177, endPoint y: 214, distance: 250.4
click at [171, 212] on div "fail" at bounding box center [171, 207] width 8 height 26
click at [462, 206] on div "to" at bounding box center [462, 207] width 3 height 4
drag, startPoint x: 465, startPoint y: 198, endPoint x: 180, endPoint y: 209, distance: 285.2
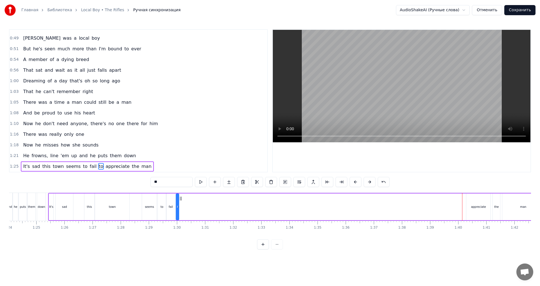
click at [180, 209] on div "It's sad this town seems to fail to appreciate the man" at bounding box center [296, 207] width 496 height 28
click at [484, 210] on div "appreciate" at bounding box center [478, 206] width 24 height 27
drag, startPoint x: 471, startPoint y: 199, endPoint x: 186, endPoint y: 207, distance: 285.1
click at [184, 207] on div "appreciate" at bounding box center [192, 207] width 24 height 26
click at [496, 207] on div "the" at bounding box center [496, 207] width 4 height 4
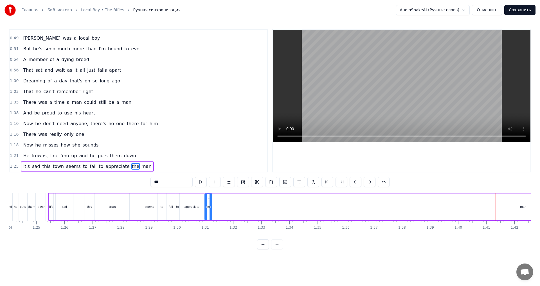
drag, startPoint x: 496, startPoint y: 199, endPoint x: 223, endPoint y: 215, distance: 273.9
click at [208, 209] on div "the" at bounding box center [208, 207] width 7 height 26
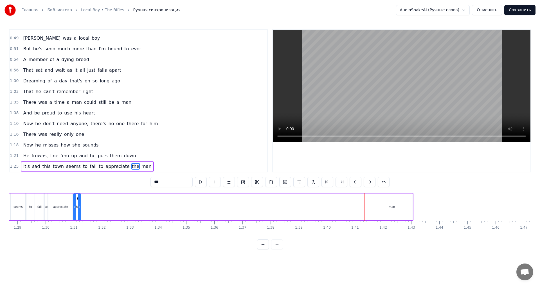
scroll to position [0, 2510]
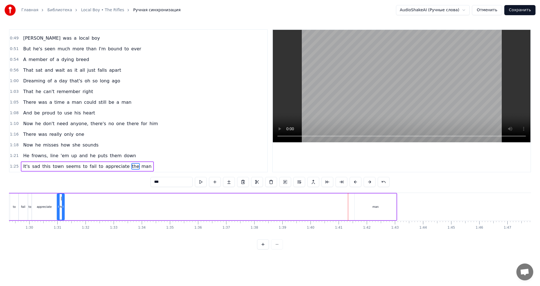
click at [377, 208] on div "man" at bounding box center [375, 207] width 6 height 4
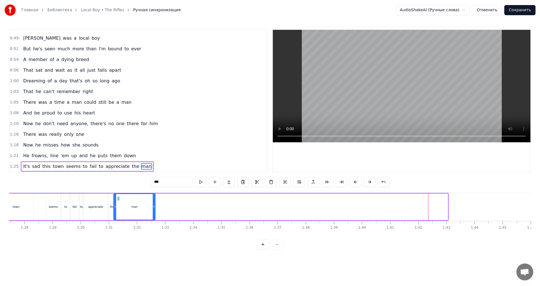
scroll to position [0, 2457]
drag, startPoint x: 360, startPoint y: 199, endPoint x: 123, endPoint y: 207, distance: 236.2
click at [123, 207] on div "man" at bounding box center [139, 207] width 41 height 26
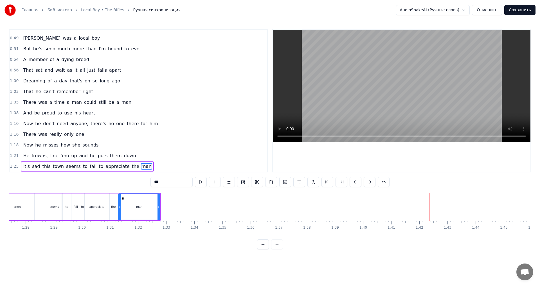
scroll to position [0, 2212]
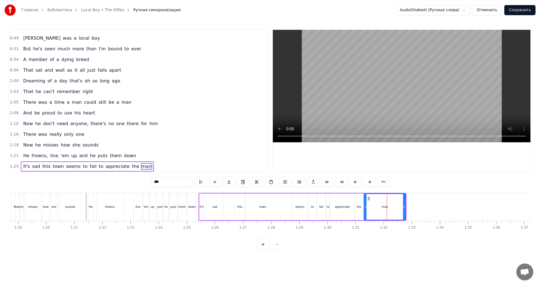
click at [201, 206] on div "It's" at bounding box center [202, 207] width 4 height 4
type input "****"
click at [147, 169] on div "1:25 It's sad this town seems to fail to appreciate the man" at bounding box center [138, 166] width 257 height 11
click at [282, 208] on div "It's sad this town seems to fail to appreciate the man" at bounding box center [302, 207] width 208 height 28
click at [284, 209] on div "It's sad this town seems to fail to appreciate the man" at bounding box center [302, 207] width 208 height 28
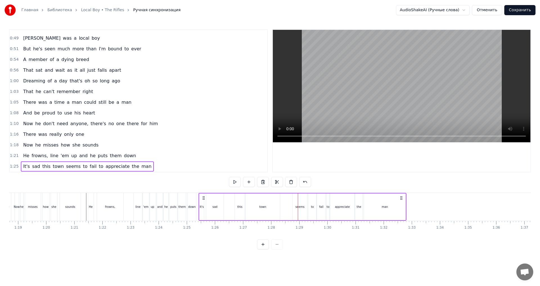
click at [295, 212] on div "seems" at bounding box center [299, 206] width 15 height 27
drag, startPoint x: 297, startPoint y: 198, endPoint x: 292, endPoint y: 200, distance: 6.0
click at [292, 200] on icon at bounding box center [291, 198] width 4 height 4
click at [298, 210] on div at bounding box center [298, 207] width 2 height 26
click at [312, 210] on div "to" at bounding box center [312, 206] width 8 height 27
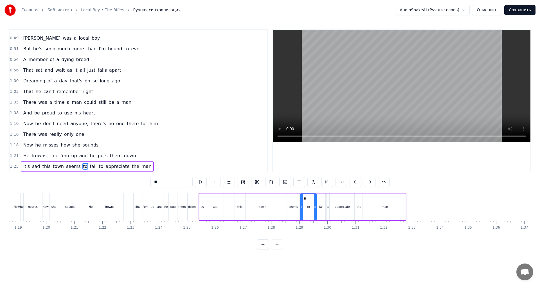
drag, startPoint x: 308, startPoint y: 206, endPoint x: 301, endPoint y: 208, distance: 7.5
click at [301, 208] on icon at bounding box center [301, 206] width 2 height 4
drag, startPoint x: 314, startPoint y: 211, endPoint x: 305, endPoint y: 211, distance: 8.7
click at [305, 211] on div at bounding box center [306, 207] width 2 height 26
click at [278, 212] on div "town" at bounding box center [262, 206] width 34 height 27
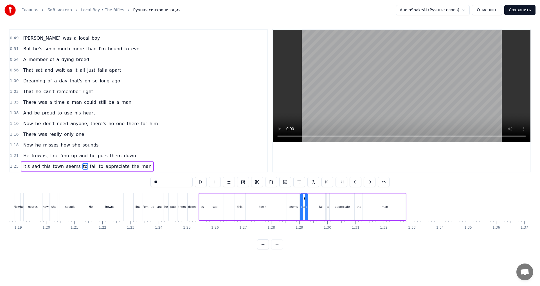
type input "****"
click at [284, 213] on div "It's sad this town seems to fail to appreciate the man" at bounding box center [302, 207] width 208 height 28
click at [159, 165] on div "1:25 It's sad this town seems to fail to appreciate the man" at bounding box center [138, 166] width 257 height 11
click at [320, 214] on div "fail" at bounding box center [321, 206] width 8 height 27
click at [319, 209] on div "fail" at bounding box center [321, 207] width 8 height 26
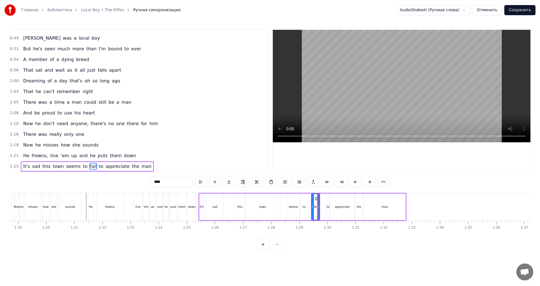
drag, startPoint x: 321, startPoint y: 199, endPoint x: 315, endPoint y: 201, distance: 5.8
click at [315, 201] on div "fail" at bounding box center [315, 207] width 8 height 26
click at [305, 207] on div "to" at bounding box center [303, 207] width 3 height 4
click at [304, 200] on div at bounding box center [304, 207] width 2 height 26
click at [315, 203] on div "fail" at bounding box center [315, 206] width 8 height 27
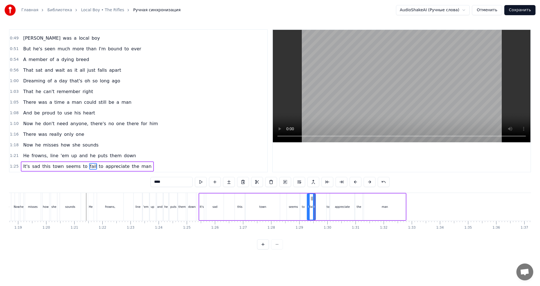
drag, startPoint x: 316, startPoint y: 198, endPoint x: 312, endPoint y: 199, distance: 4.3
click at [312, 199] on icon at bounding box center [311, 198] width 4 height 4
click at [328, 201] on div "to" at bounding box center [327, 206] width 3 height 27
drag, startPoint x: 331, startPoint y: 199, endPoint x: 321, endPoint y: 200, distance: 9.6
click at [321, 200] on icon at bounding box center [321, 198] width 4 height 4
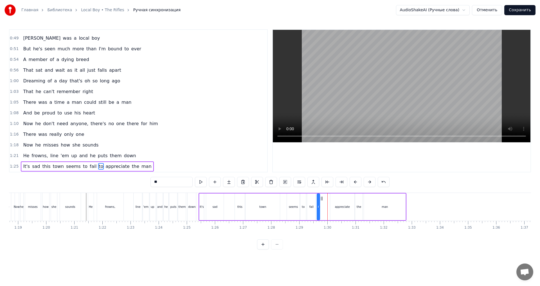
click at [333, 204] on div "appreciate" at bounding box center [342, 206] width 24 height 27
drag, startPoint x: 334, startPoint y: 199, endPoint x: 325, endPoint y: 200, distance: 8.2
click at [325, 200] on icon at bounding box center [325, 198] width 4 height 4
click at [294, 211] on div "seems" at bounding box center [293, 206] width 13 height 27
type input "*****"
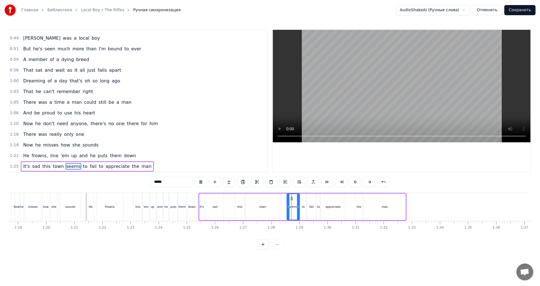
click at [285, 207] on div "It's sad this town seems to fail to appreciate the man" at bounding box center [302, 207] width 208 height 28
click at [284, 208] on div "It's sad this town seems to fail to appreciate the man" at bounding box center [302, 207] width 208 height 28
click at [310, 211] on div "fail" at bounding box center [311, 206] width 8 height 27
drag, startPoint x: 315, startPoint y: 207, endPoint x: 317, endPoint y: 211, distance: 4.7
click at [312, 209] on div at bounding box center [311, 207] width 2 height 26
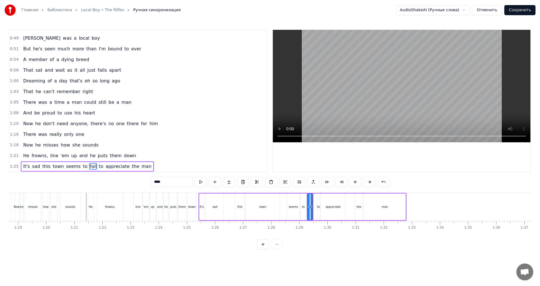
click at [318, 210] on div "to" at bounding box center [318, 206] width 3 height 27
click at [318, 199] on div "Jimmy was a local boy But he's seen much more than the change in the weather Si…" at bounding box center [284, 207] width 4975 height 28
click at [327, 202] on div "appreciate" at bounding box center [333, 206] width 24 height 27
drag, startPoint x: 326, startPoint y: 198, endPoint x: 323, endPoint y: 199, distance: 2.9
click at [323, 199] on icon at bounding box center [322, 198] width 4 height 4
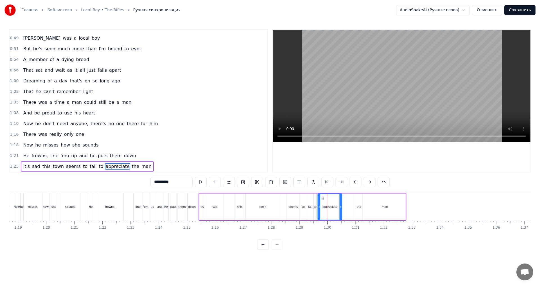
click at [360, 206] on div "the" at bounding box center [358, 207] width 4 height 4
type input "***"
drag, startPoint x: 359, startPoint y: 198, endPoint x: 348, endPoint y: 198, distance: 11.5
click at [348, 198] on div "Jimmy was a local boy But he's seen much more than the change in the weather Si…" at bounding box center [284, 207] width 4975 height 28
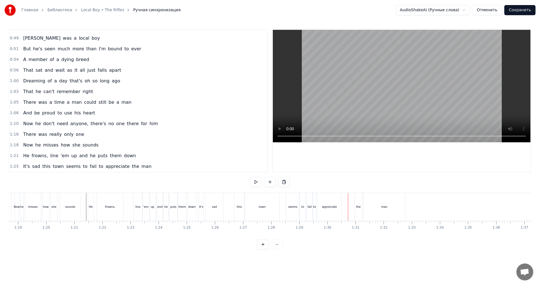
click at [359, 198] on div "the" at bounding box center [357, 207] width 7 height 28
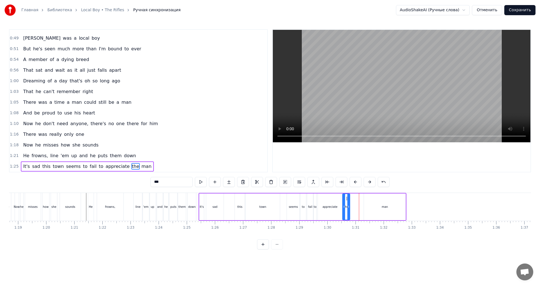
drag, startPoint x: 359, startPoint y: 198, endPoint x: 346, endPoint y: 199, distance: 12.7
click at [346, 199] on icon at bounding box center [347, 198] width 4 height 4
click at [362, 203] on div "It's sad this town seems to fail to appreciate the man" at bounding box center [302, 207] width 208 height 28
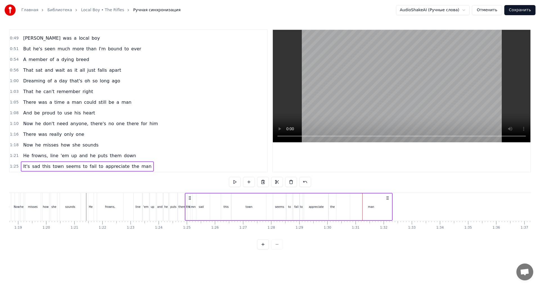
drag, startPoint x: 400, startPoint y: 198, endPoint x: 387, endPoint y: 199, distance: 12.5
click at [387, 199] on icon at bounding box center [387, 198] width 4 height 4
click at [377, 203] on div "man" at bounding box center [385, 206] width 42 height 27
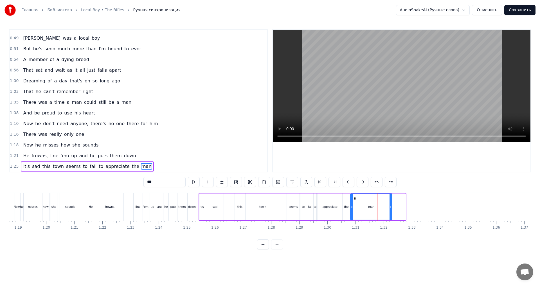
drag, startPoint x: 369, startPoint y: 199, endPoint x: 356, endPoint y: 199, distance: 13.5
click at [356, 199] on icon at bounding box center [355, 198] width 4 height 4
click at [164, 167] on div "1:25 It's sad this town seems to fail to appreciate the man" at bounding box center [138, 166] width 257 height 11
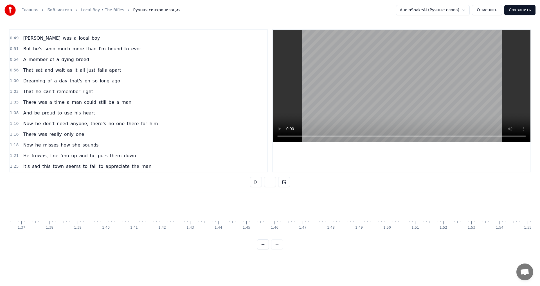
scroll to position [0, 2692]
click at [234, 214] on div "Новая строка Ctrl+N" at bounding box center [251, 213] width 69 height 9
drag, startPoint x: 245, startPoint y: 198, endPoint x: 205, endPoint y: 204, distance: 40.3
click at [205, 204] on div "<>" at bounding box center [214, 207] width 29 height 28
click at [215, 209] on div "<>" at bounding box center [214, 207] width 5 height 4
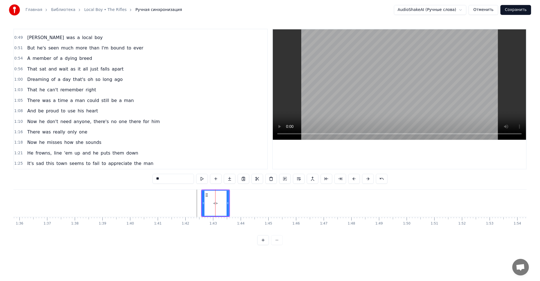
scroll to position [114, 0]
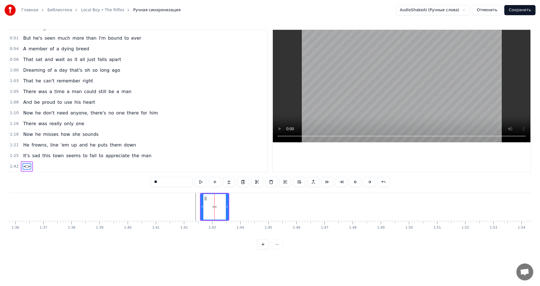
click at [175, 185] on input "**" at bounding box center [171, 182] width 42 height 10
paste input "**********"
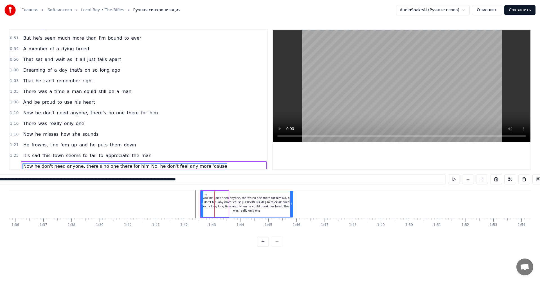
drag, startPoint x: 227, startPoint y: 208, endPoint x: 291, endPoint y: 210, distance: 64.4
click at [291, 210] on div at bounding box center [291, 204] width 2 height 26
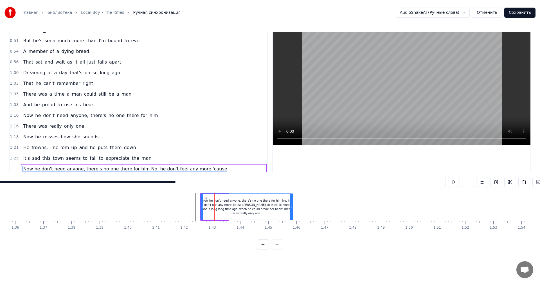
scroll to position [121, 0]
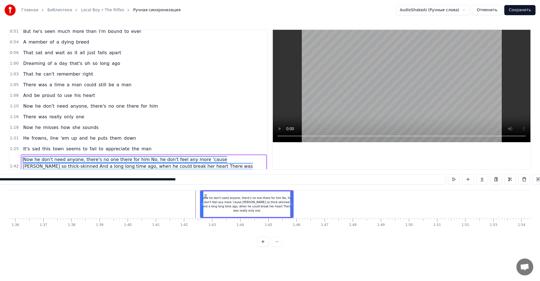
type input "**********"
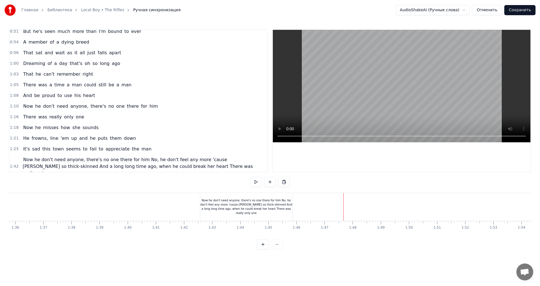
click at [238, 208] on div "Now he don't need anyone, there's no one there for him No, he don't feel any mo…" at bounding box center [246, 206] width 92 height 17
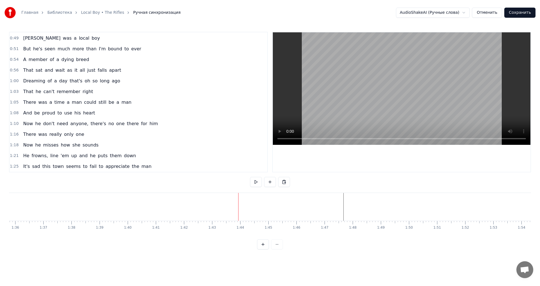
scroll to position [104, 0]
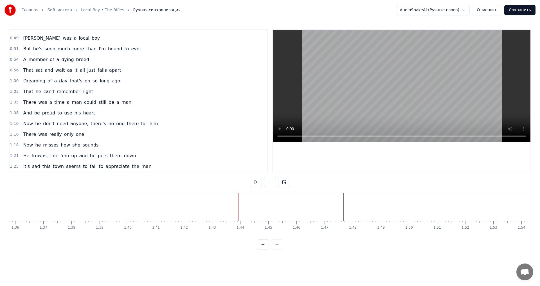
click at [515, 6] on button "Сохранить" at bounding box center [519, 10] width 31 height 10
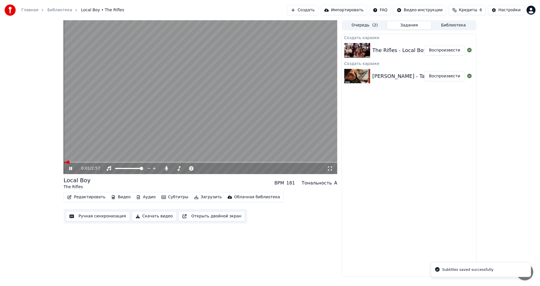
click at [90, 197] on button "Редактировать" at bounding box center [86, 197] width 43 height 8
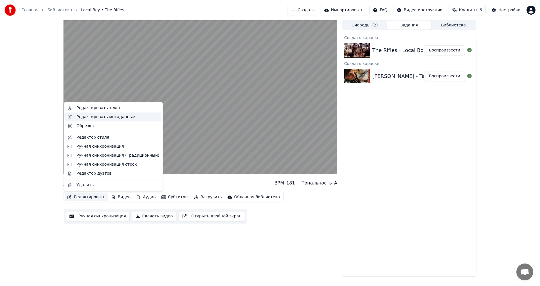
click at [122, 116] on div "Редактировать метаданные" at bounding box center [105, 117] width 58 height 6
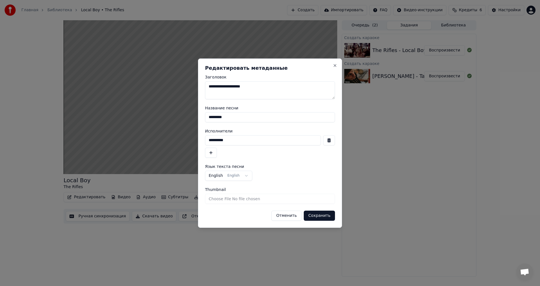
click at [242, 177] on button "English English" at bounding box center [228, 176] width 47 height 10
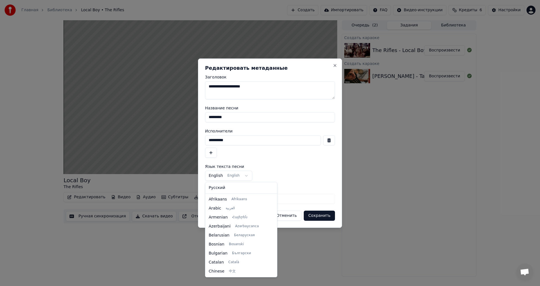
scroll to position [45, 0]
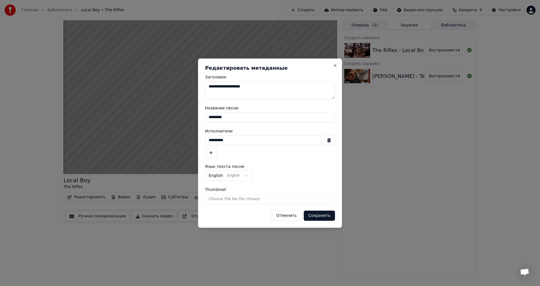
click at [267, 174] on body "**********" at bounding box center [270, 143] width 540 height 286
click at [293, 217] on button "Отменить" at bounding box center [286, 216] width 30 height 10
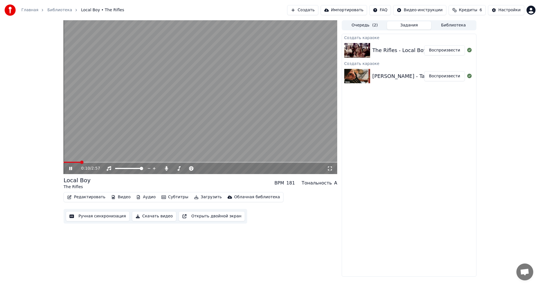
click at [185, 132] on video at bounding box center [200, 97] width 273 height 154
click at [168, 198] on button "Субтитры" at bounding box center [174, 197] width 31 height 8
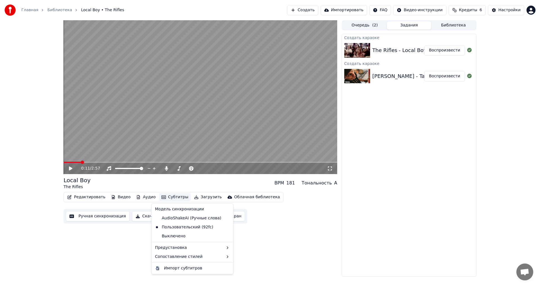
click at [274, 217] on div "Редактировать Видео Аудио Субтитры Загрузить Облачная библиотека Ручная синхрон…" at bounding box center [200, 207] width 273 height 31
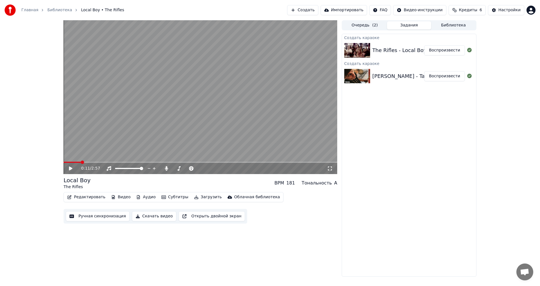
click at [139, 198] on button "Аудио" at bounding box center [146, 197] width 24 height 8
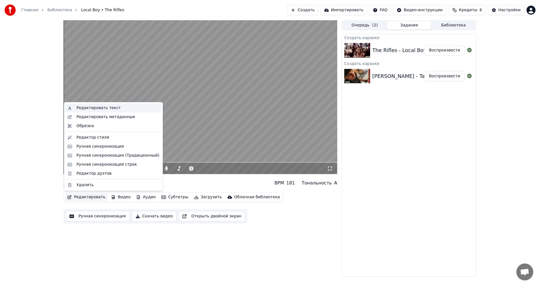
click at [107, 108] on div "Редактировать текст" at bounding box center [98, 108] width 44 height 6
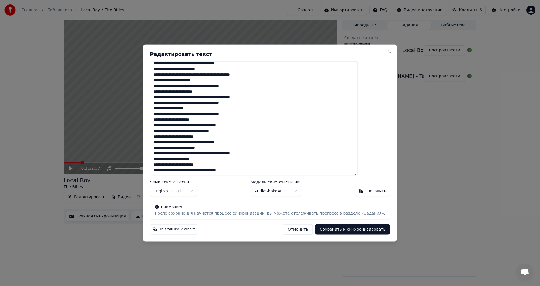
scroll to position [20, 0]
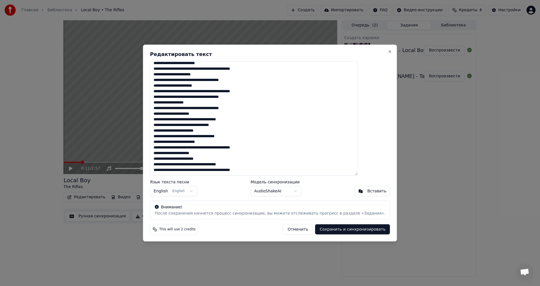
click at [272, 169] on textarea "**********" at bounding box center [254, 118] width 208 height 114
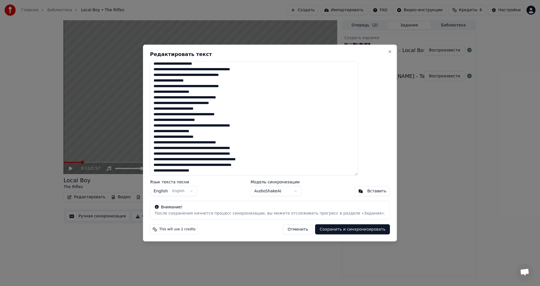
scroll to position [42, 0]
paste textarea "**********"
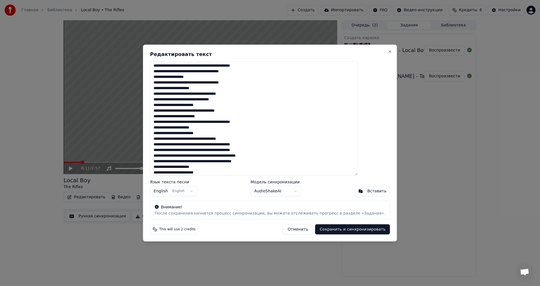
scroll to position [68, 0]
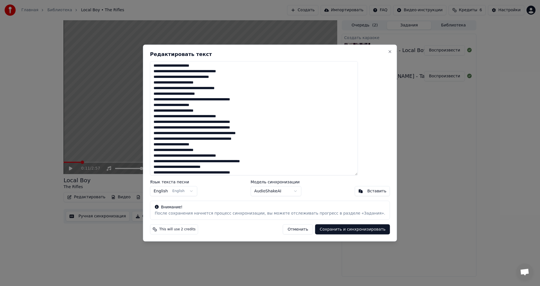
type textarea "**********"
click at [338, 230] on button "Сохранить и синхронизировать" at bounding box center [352, 229] width 75 height 10
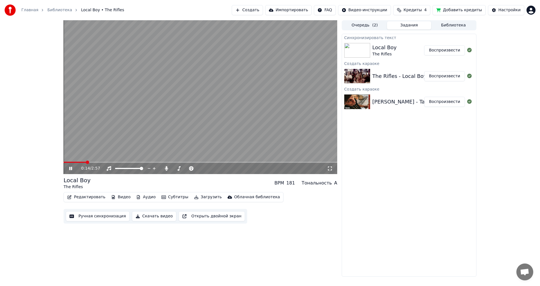
click at [230, 127] on video at bounding box center [200, 97] width 273 height 154
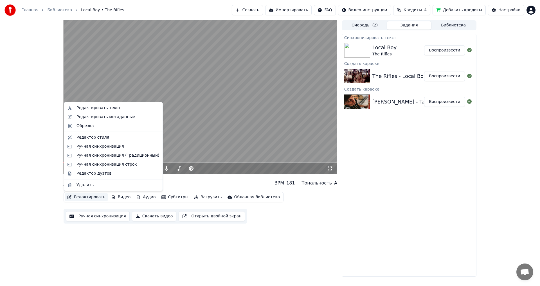
click at [84, 199] on button "Редактировать" at bounding box center [86, 197] width 43 height 8
click at [97, 217] on button "Ручная синхронизация" at bounding box center [98, 216] width 64 height 10
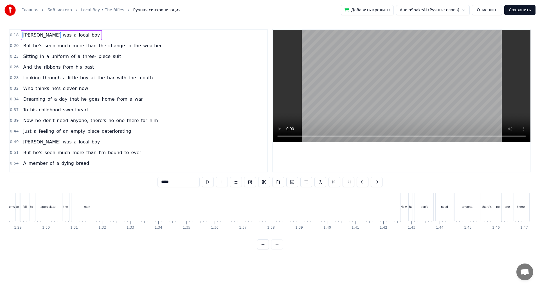
scroll to position [0, 2580]
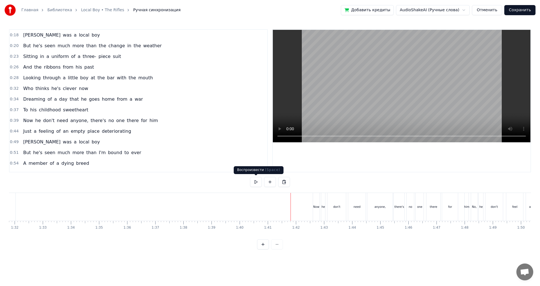
click at [258, 182] on button at bounding box center [256, 182] width 12 height 10
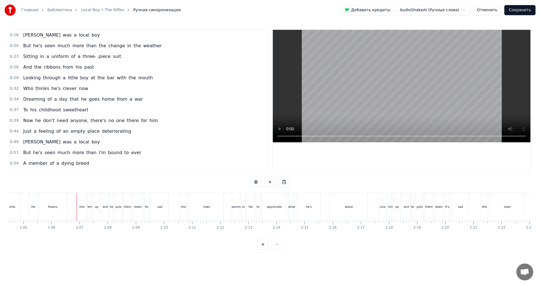
scroll to position [0, 3519]
click at [250, 177] on button at bounding box center [256, 182] width 12 height 10
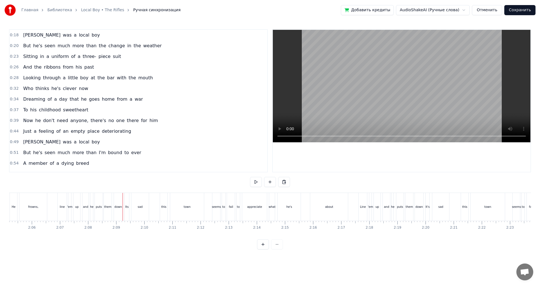
click at [250, 177] on button at bounding box center [256, 182] width 12 height 10
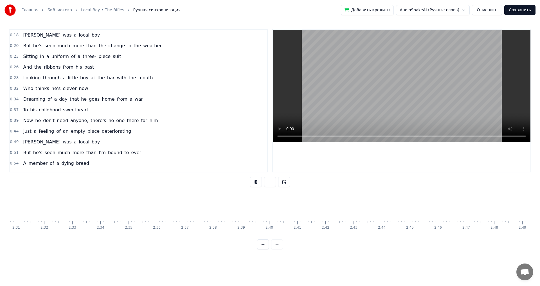
scroll to position [0, 4201]
click at [514, 9] on button "Сохранить" at bounding box center [519, 10] width 31 height 10
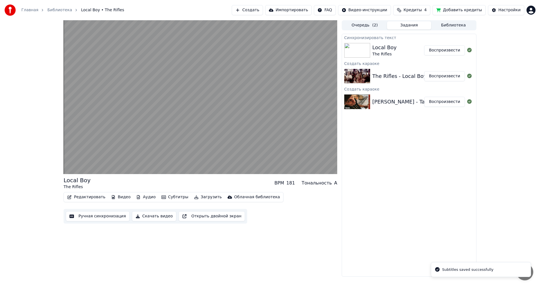
click at [369, 26] on button "Очередь ( 2 )" at bounding box center [364, 25] width 44 height 8
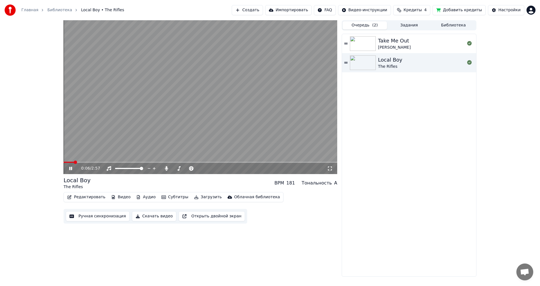
click at [197, 121] on video at bounding box center [200, 97] width 273 height 154
click at [263, 9] on button "Создать" at bounding box center [247, 10] width 31 height 10
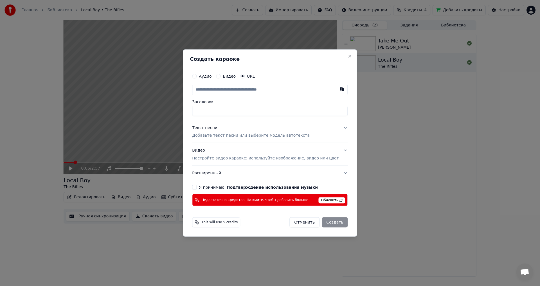
click at [228, 92] on input "text" at bounding box center [269, 89] width 155 height 11
type input "**********"
type input "********"
type input "**********"
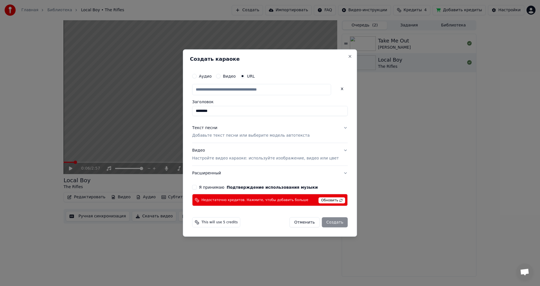
click at [325, 202] on span "Обновить" at bounding box center [331, 200] width 27 height 6
click at [348, 57] on button "Close" at bounding box center [350, 56] width 4 height 4
type input "**********"
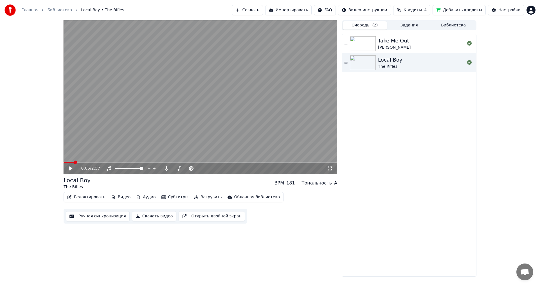
click at [254, 6] on button "Создать" at bounding box center [247, 10] width 31 height 10
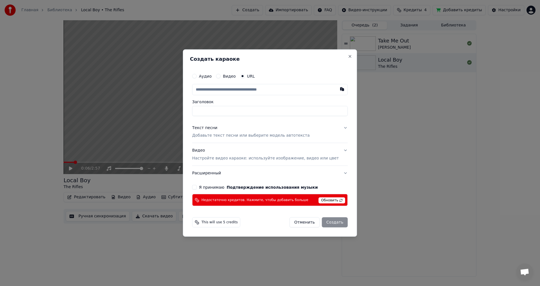
type input "**********"
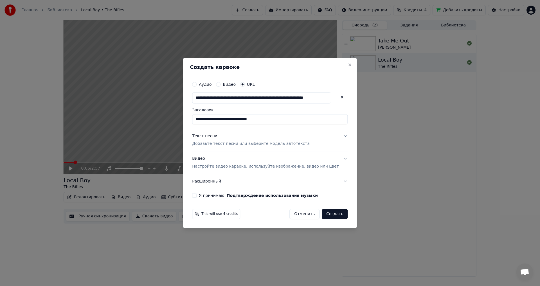
type input "**********"
click at [239, 102] on input "text" at bounding box center [261, 97] width 139 height 11
click at [348, 65] on button "Close" at bounding box center [350, 64] width 4 height 4
type input "**********"
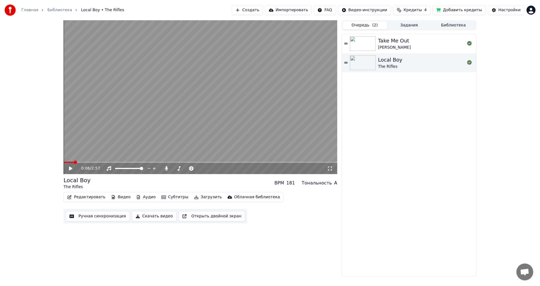
click at [263, 11] on button "Создать" at bounding box center [247, 10] width 31 height 10
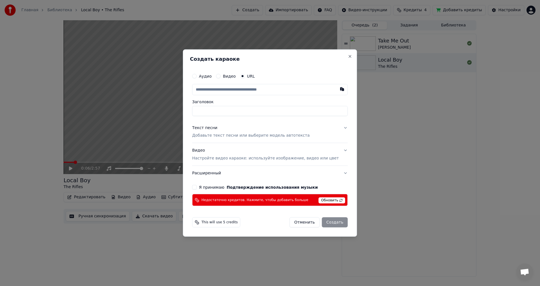
type input "**********"
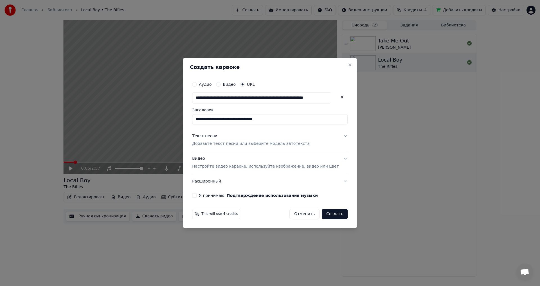
type input "**********"
click at [233, 137] on div "Текст песни Добавьте текст песни или выберите модель автотекста" at bounding box center [250, 139] width 117 height 13
type input "**********"
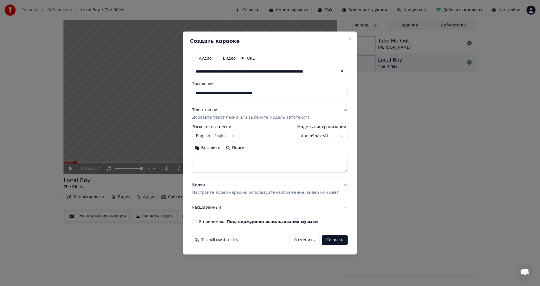
click at [242, 162] on textarea at bounding box center [269, 164] width 155 height 18
paste textarea "**********"
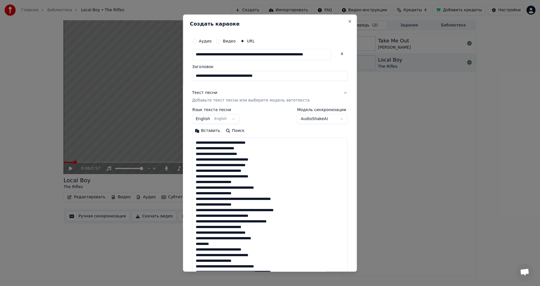
scroll to position [226, 0]
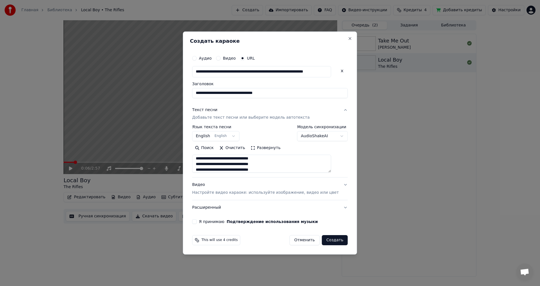
type textarea "**********"
click at [219, 187] on div "Видео Настройте видео караоке: используйте изображение, видео или цвет" at bounding box center [265, 188] width 146 height 13
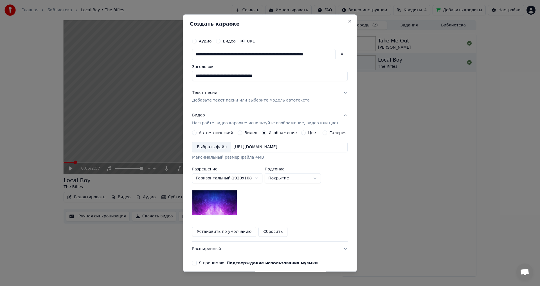
click at [216, 148] on div "Выбрать файл" at bounding box center [211, 147] width 39 height 10
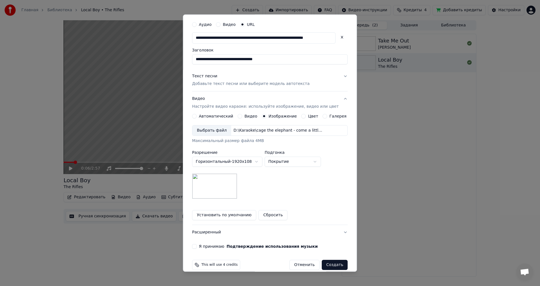
scroll to position [24, 0]
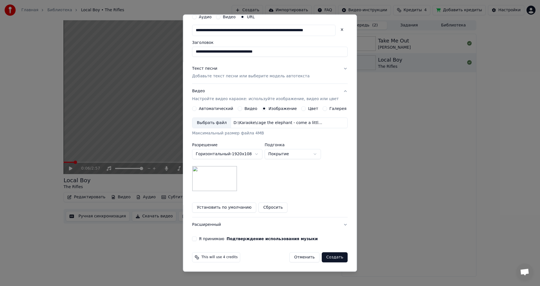
click at [213, 241] on label "Я принимаю Подтверждение использования музыки" at bounding box center [258, 239] width 119 height 4
click at [196, 241] on button "Я принимаю Подтверждение использования музыки" at bounding box center [194, 239] width 4 height 4
click at [225, 229] on button "Расширенный" at bounding box center [269, 225] width 155 height 15
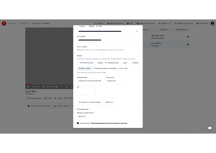
scroll to position [0, 0]
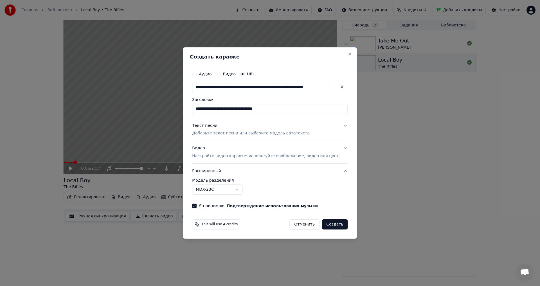
click at [232, 191] on body "**********" at bounding box center [270, 143] width 540 height 286
click at [324, 225] on button "Создать" at bounding box center [335, 224] width 26 height 10
select select "******"
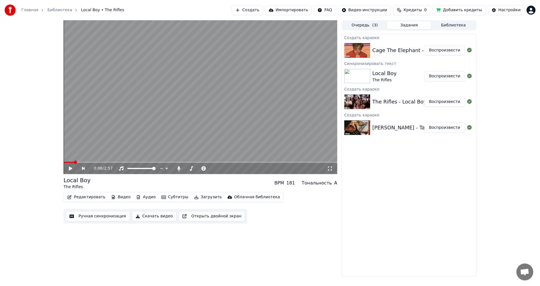
click at [441, 51] on button "Воспроизвести" at bounding box center [444, 50] width 41 height 10
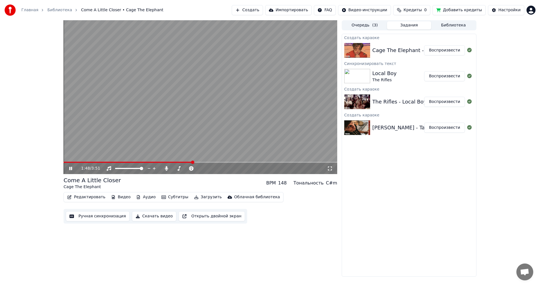
click at [172, 115] on video at bounding box center [200, 97] width 273 height 154
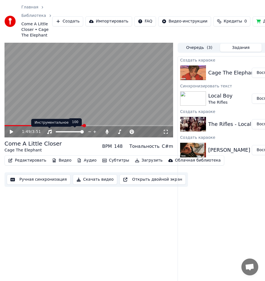
click at [50, 133] on icon at bounding box center [49, 132] width 4 height 4
click at [4, 126] on span at bounding box center [4, 125] width 0 height 1
click at [13, 132] on icon at bounding box center [15, 132] width 13 height 4
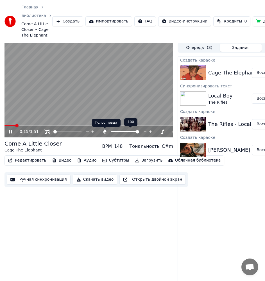
click at [106, 133] on icon at bounding box center [105, 132] width 6 height 4
click at [39, 114] on video at bounding box center [88, 90] width 169 height 95
click at [35, 110] on video at bounding box center [88, 90] width 169 height 95
click at [33, 103] on video at bounding box center [88, 90] width 169 height 95
click at [38, 108] on video at bounding box center [88, 90] width 169 height 95
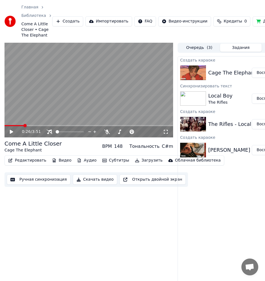
drag, startPoint x: 32, startPoint y: 104, endPoint x: 31, endPoint y: 107, distance: 3.3
click at [32, 105] on video at bounding box center [88, 90] width 169 height 95
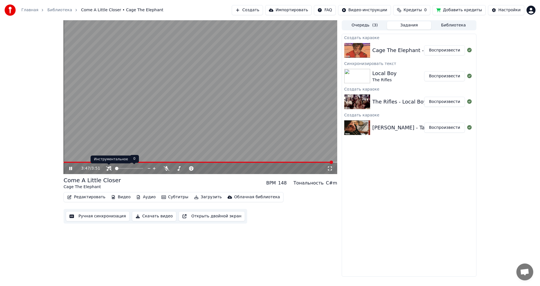
click at [110, 168] on icon at bounding box center [109, 168] width 6 height 4
click at [371, 28] on button "Очередь ( 3 )" at bounding box center [364, 25] width 44 height 8
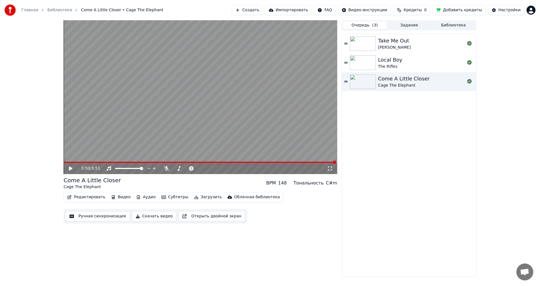
click at [403, 63] on div "Local Boy The Rifles" at bounding box center [421, 62] width 87 height 13
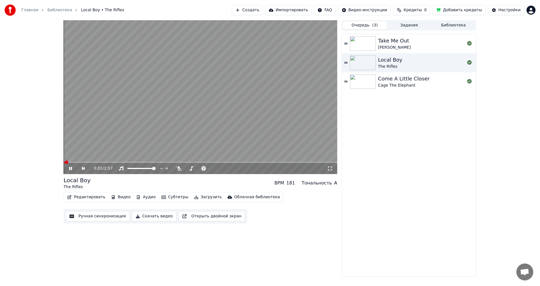
click at [223, 101] on video at bounding box center [200, 97] width 273 height 154
click at [423, 37] on div "Take Me Out Franz Ferdinand" at bounding box center [421, 43] width 87 height 13
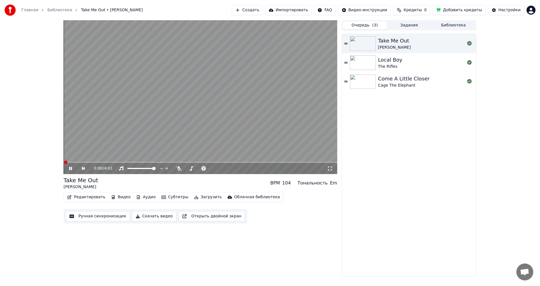
click at [200, 126] on video at bounding box center [200, 97] width 273 height 154
click at [198, 195] on button "Загрузить" at bounding box center [208, 197] width 32 height 8
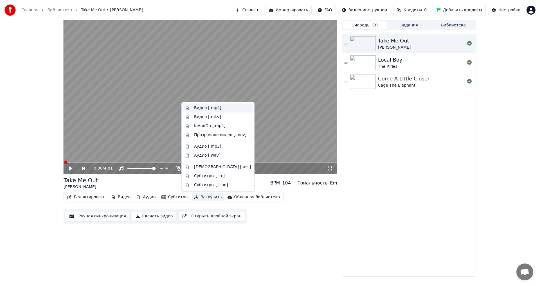
click at [204, 108] on div "Видео [.mp4]" at bounding box center [207, 108] width 27 height 6
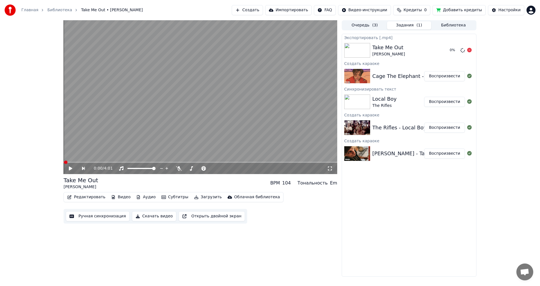
click at [368, 27] on button "Очередь ( 3 )" at bounding box center [364, 25] width 44 height 8
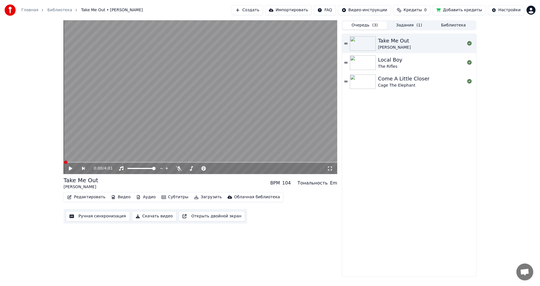
click at [410, 66] on div "Local Boy The Rifles" at bounding box center [421, 62] width 87 height 13
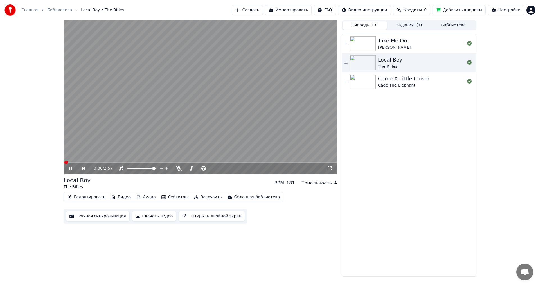
click at [184, 136] on video at bounding box center [200, 97] width 273 height 154
click at [201, 196] on button "Загрузить" at bounding box center [208, 197] width 32 height 8
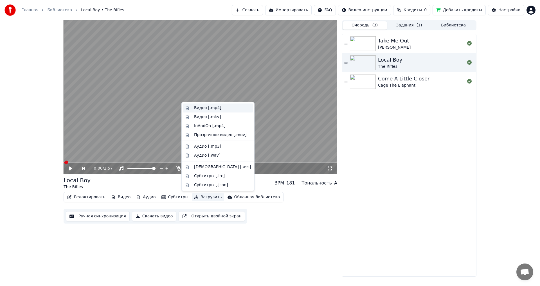
click at [202, 105] on div "Видео [.mp4]" at bounding box center [207, 108] width 27 height 6
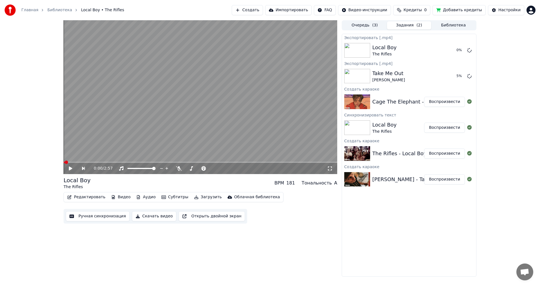
click at [373, 25] on span "( 3 )" at bounding box center [375, 25] width 6 height 6
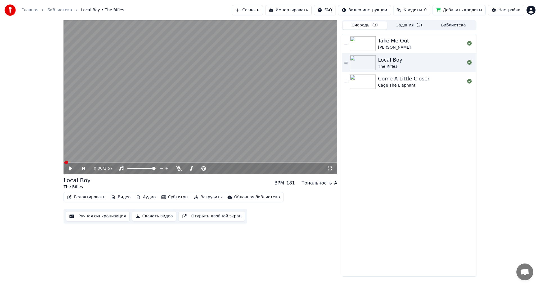
click at [420, 87] on div "Cage The Elephant" at bounding box center [403, 86] width 51 height 6
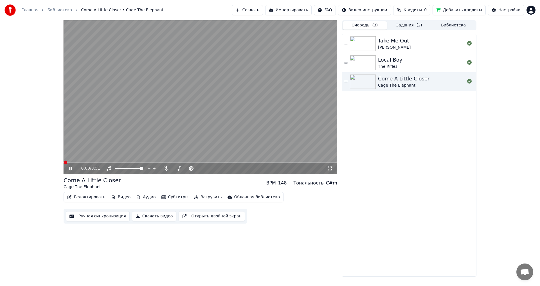
click at [178, 136] on video at bounding box center [200, 97] width 273 height 154
click at [197, 199] on button "Загрузить" at bounding box center [208, 197] width 32 height 8
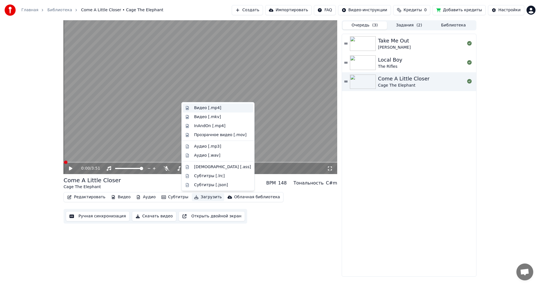
click at [207, 107] on div "Видео [.mp4]" at bounding box center [207, 108] width 27 height 6
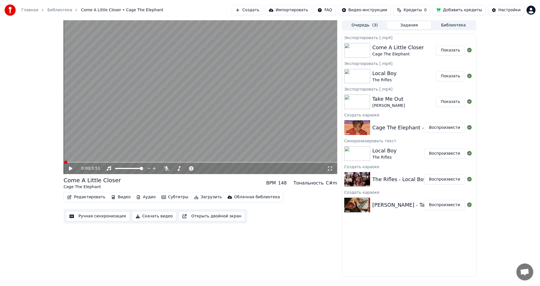
click at [508, 29] on div "0:00 / 3:51 Come A Little Closer Cage The Elephant BPM 148 Тональность C#m Реда…" at bounding box center [270, 148] width 540 height 256
click at [528, 13] on body "Главная Библиотека Come A Little Closer • Cage The Elephant Создать Импортирова…" at bounding box center [270, 143] width 540 height 286
click at [490, 62] on span "Выйти" at bounding box center [491, 65] width 13 height 6
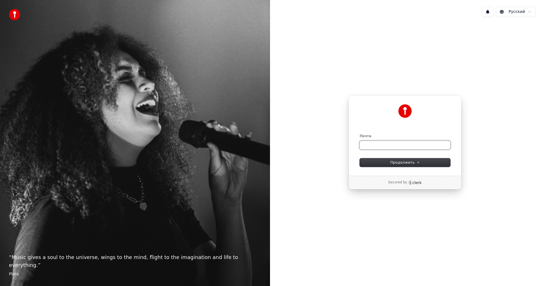
click at [382, 144] on input "Почта" at bounding box center [405, 145] width 91 height 8
paste input "**********"
click at [401, 162] on span "Продолжить" at bounding box center [405, 162] width 30 height 5
click at [403, 162] on span "Продолжить" at bounding box center [405, 162] width 30 height 5
click at [404, 162] on span "Продолжить" at bounding box center [405, 162] width 30 height 5
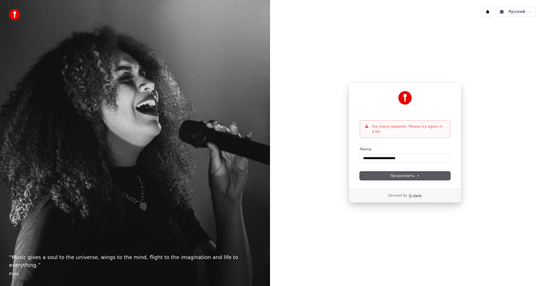
click at [404, 164] on form "**********" at bounding box center [405, 163] width 91 height 33
click at [391, 155] on input "**********" at bounding box center [405, 158] width 91 height 8
paste input "text"
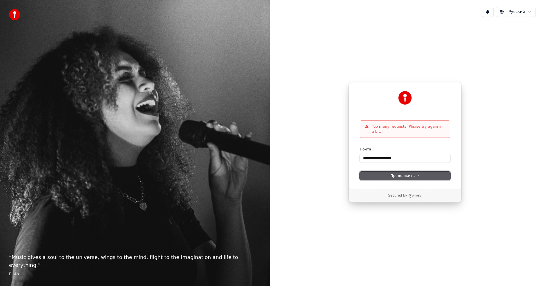
click at [395, 174] on span "Продолжить" at bounding box center [405, 175] width 30 height 5
click at [406, 156] on input "**********" at bounding box center [405, 158] width 91 height 8
type input "*"
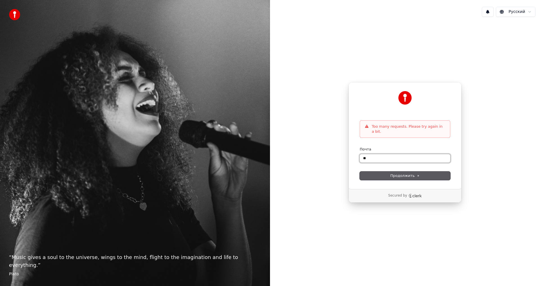
type input "*"
click at [360, 147] on button "submit" at bounding box center [360, 147] width 0 height 0
type input "**********"
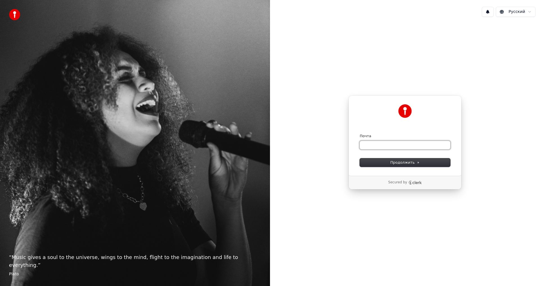
click at [376, 143] on input "Почта" at bounding box center [405, 145] width 91 height 8
click at [387, 159] on button "Продолжить" at bounding box center [405, 162] width 91 height 8
type input "**********"
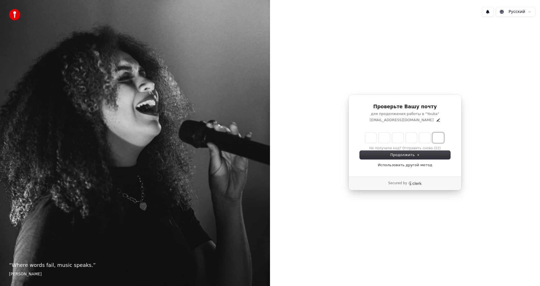
paste input "*"
type input "******"
type input "*"
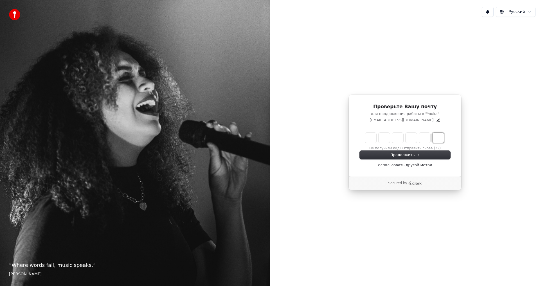
type input "*"
